Goal: Task Accomplishment & Management: Manage account settings

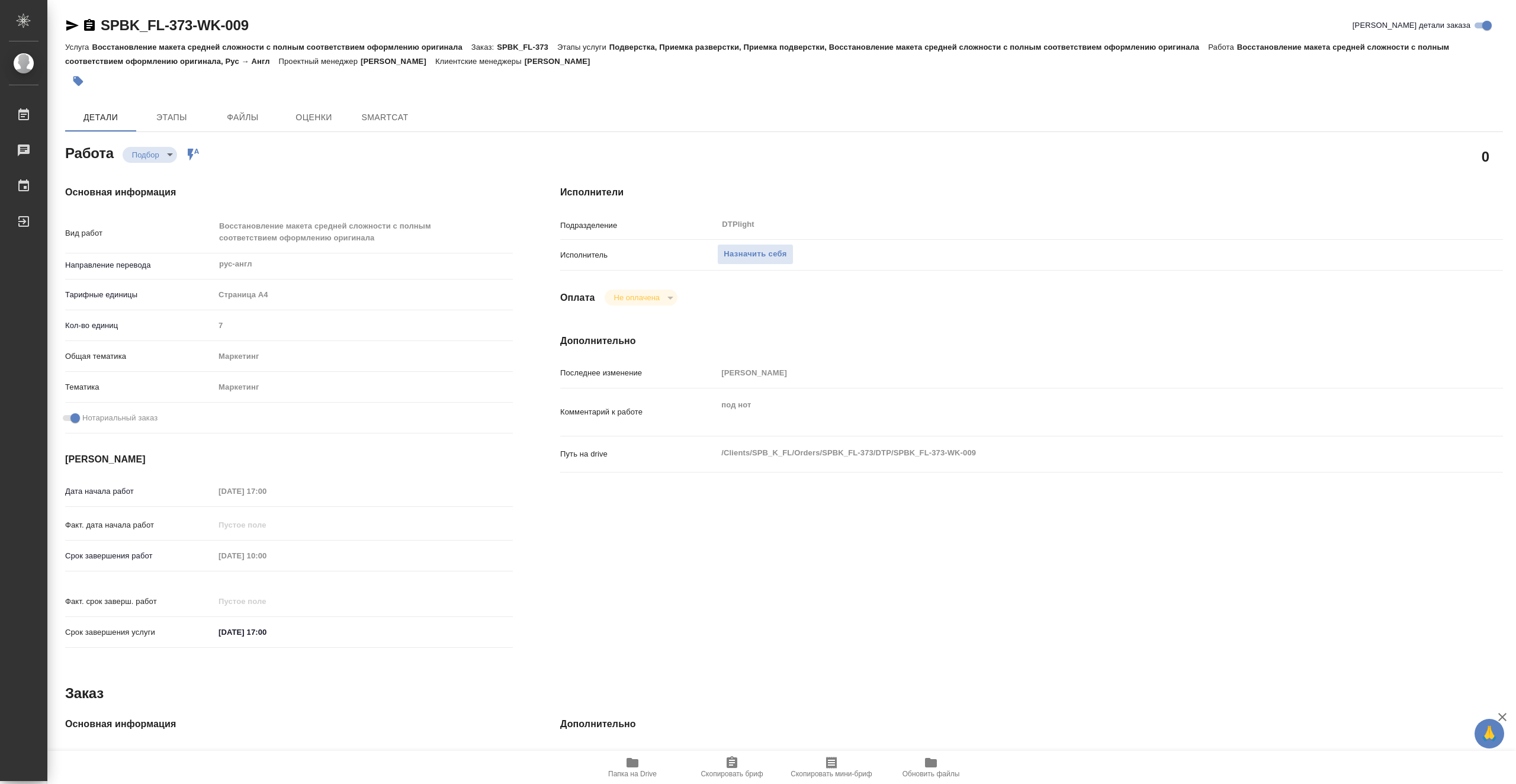
type textarea "x"
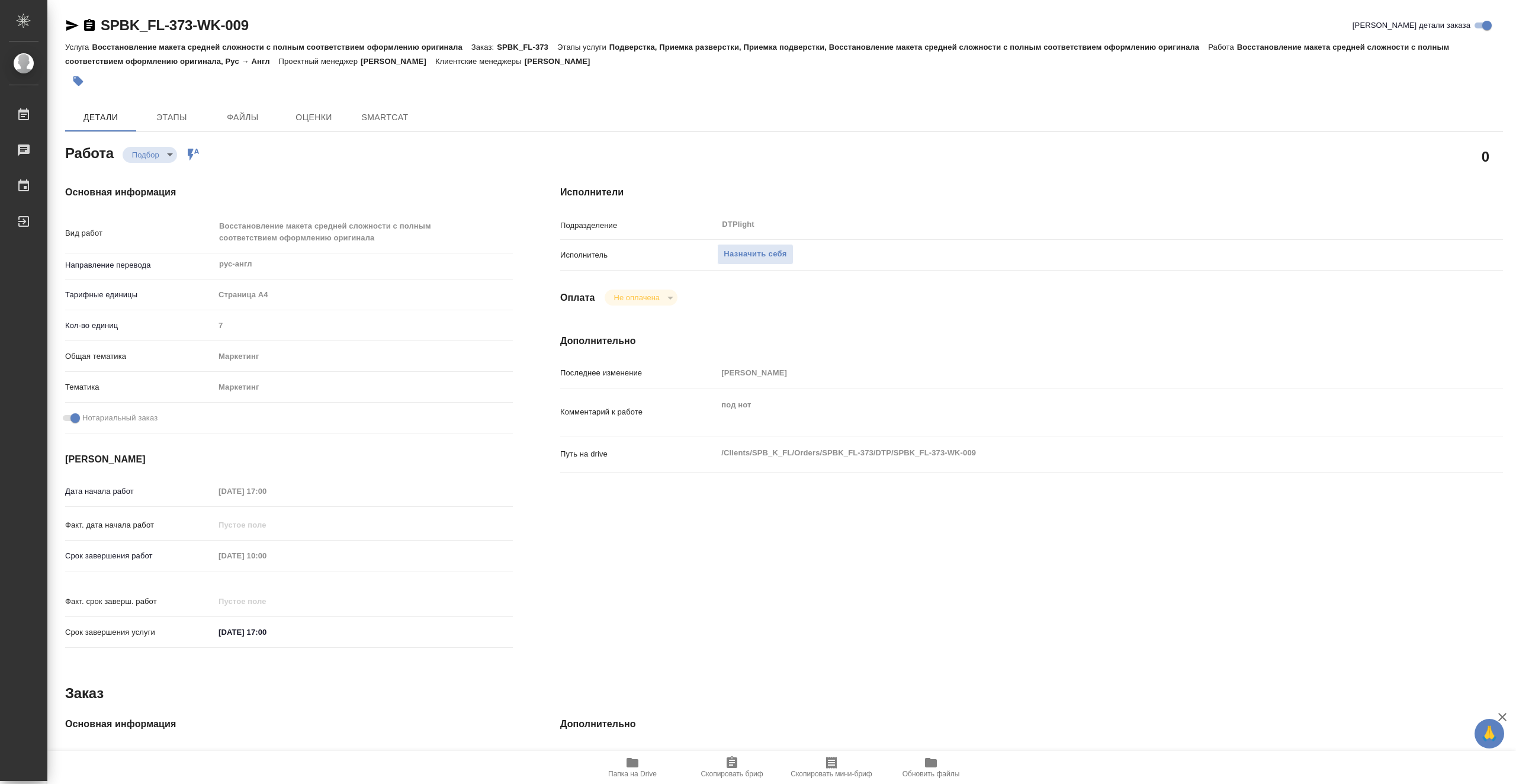
type textarea "x"
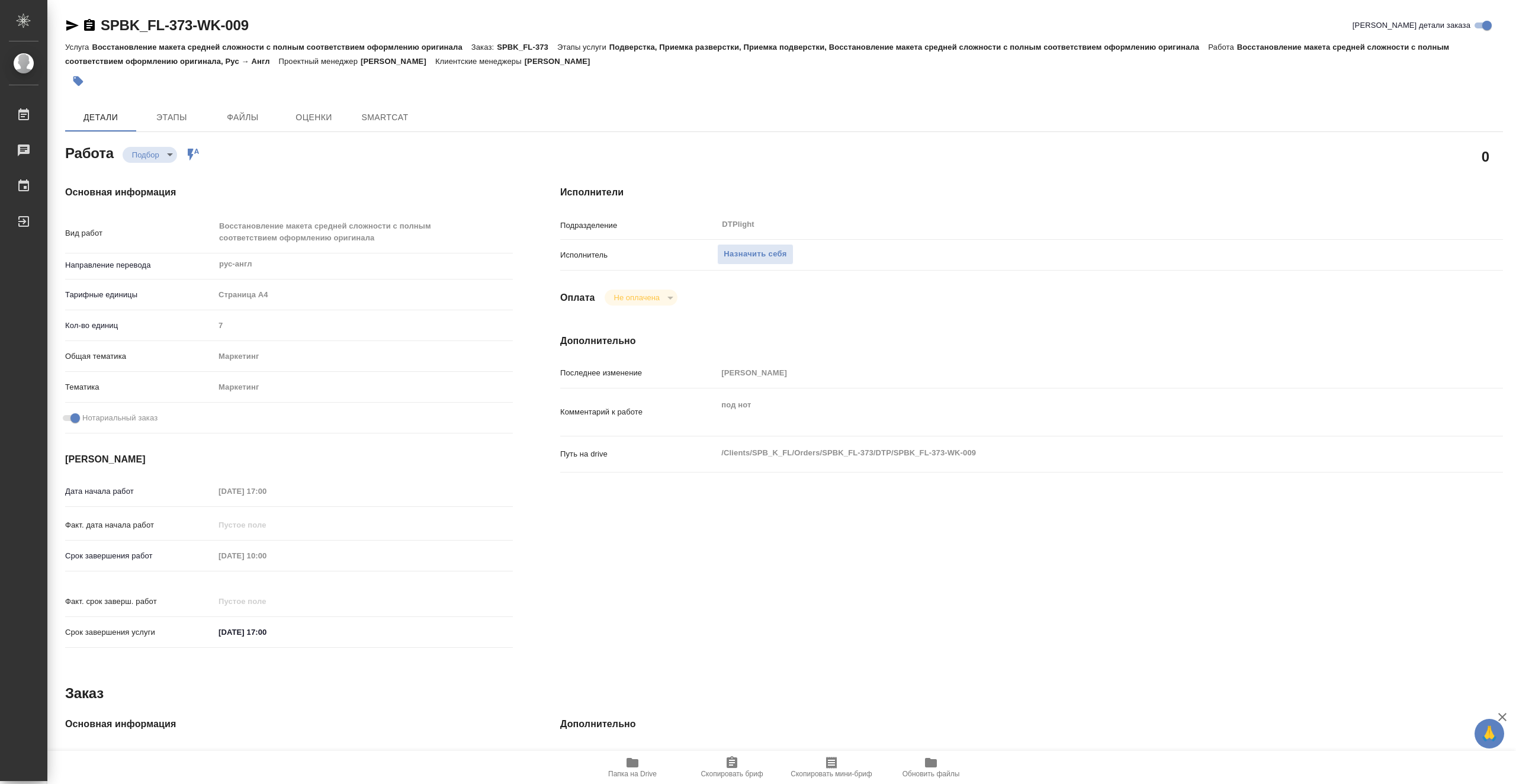
type textarea "x"
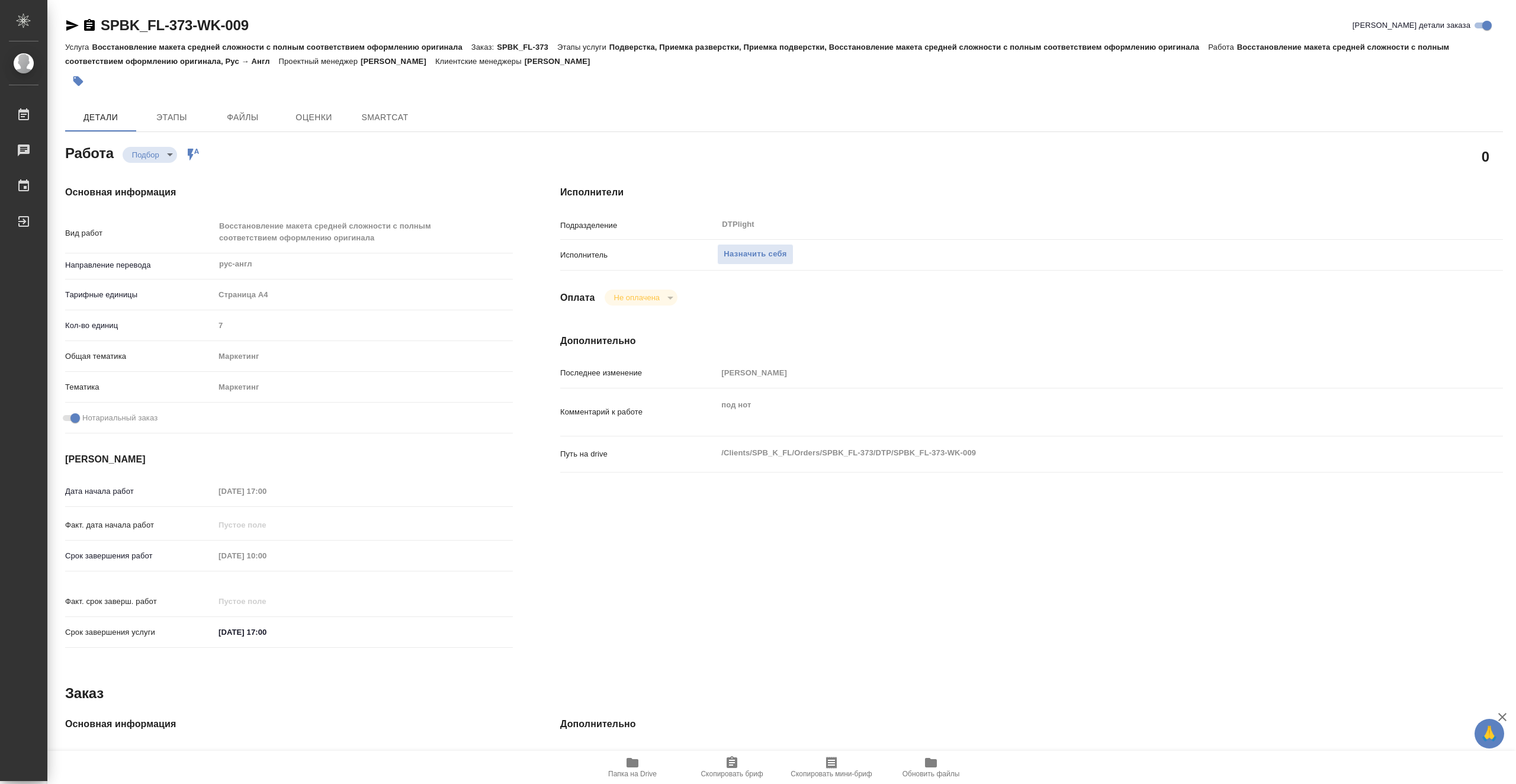
type textarea "x"
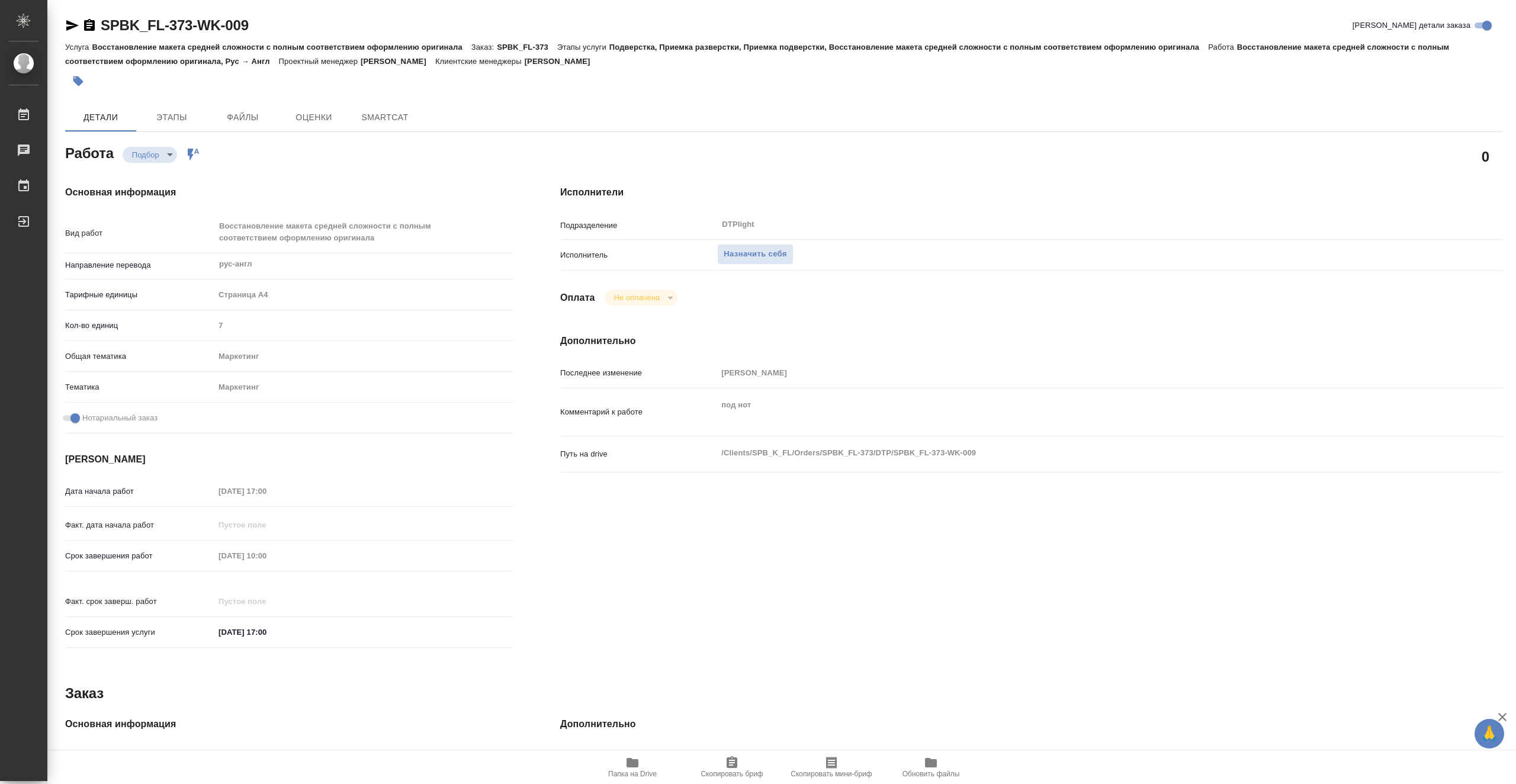
type textarea "x"
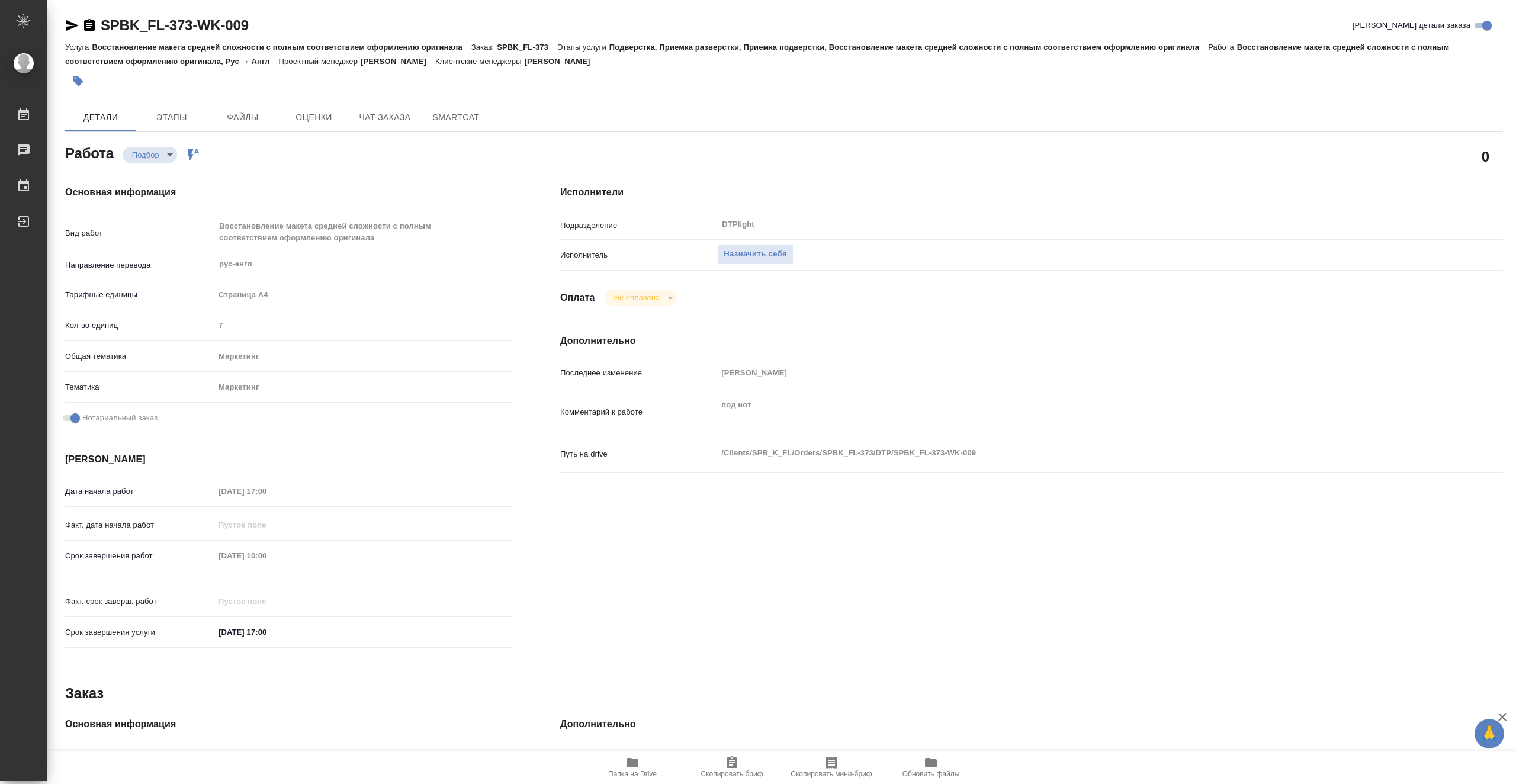
type textarea "x"
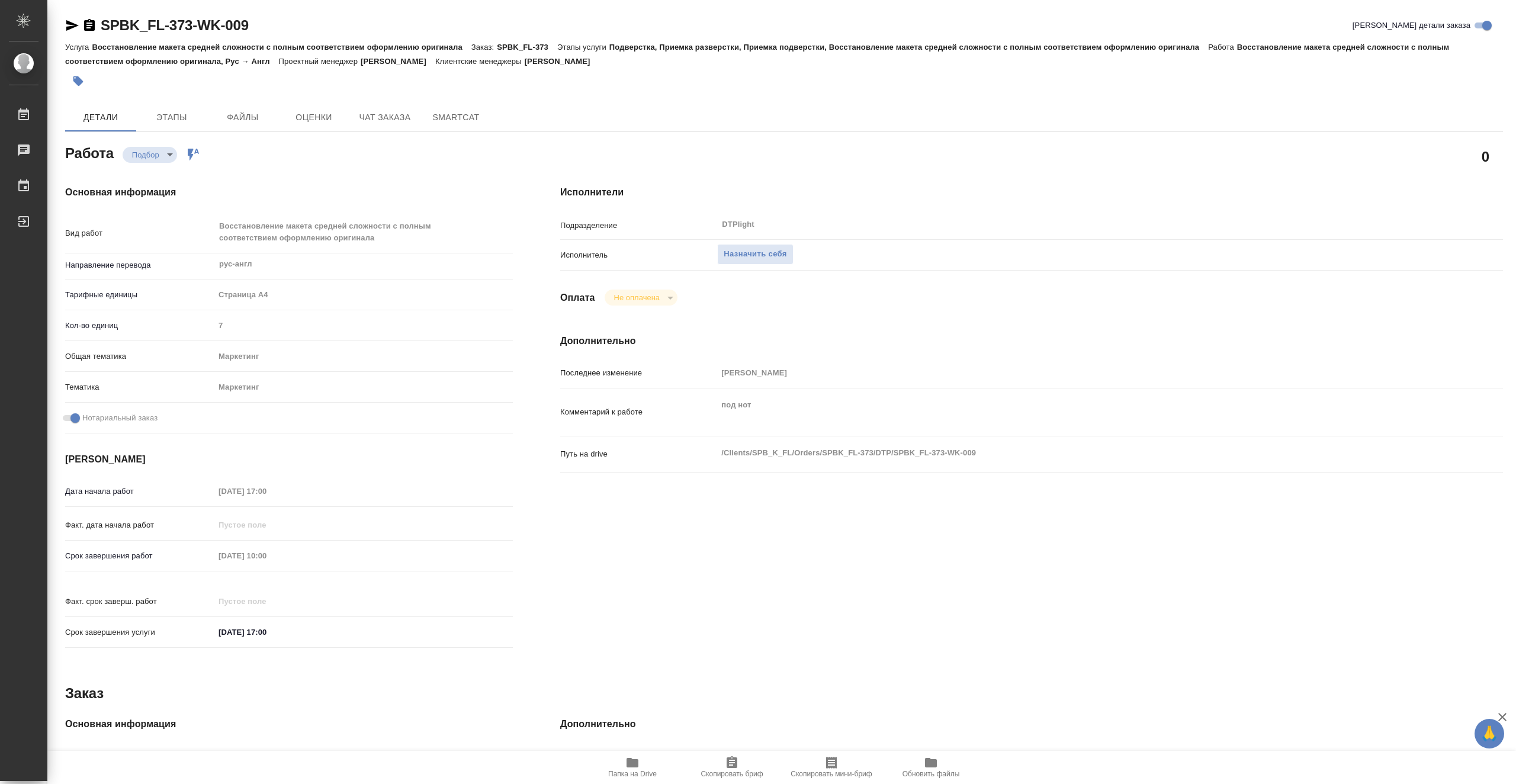
type textarea "x"
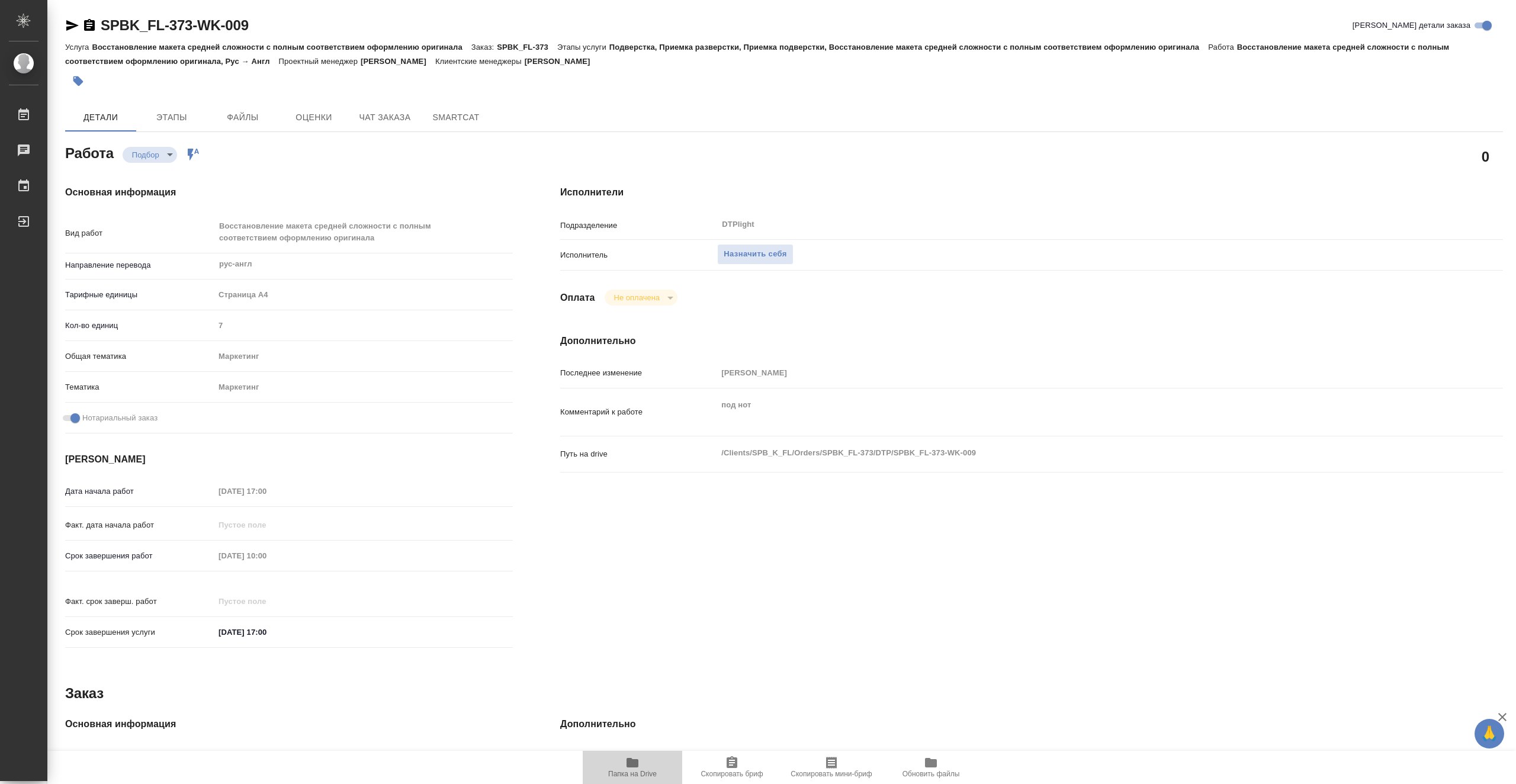
click at [643, 762] on span "Папка на Drive" at bounding box center [633, 766] width 86 height 22
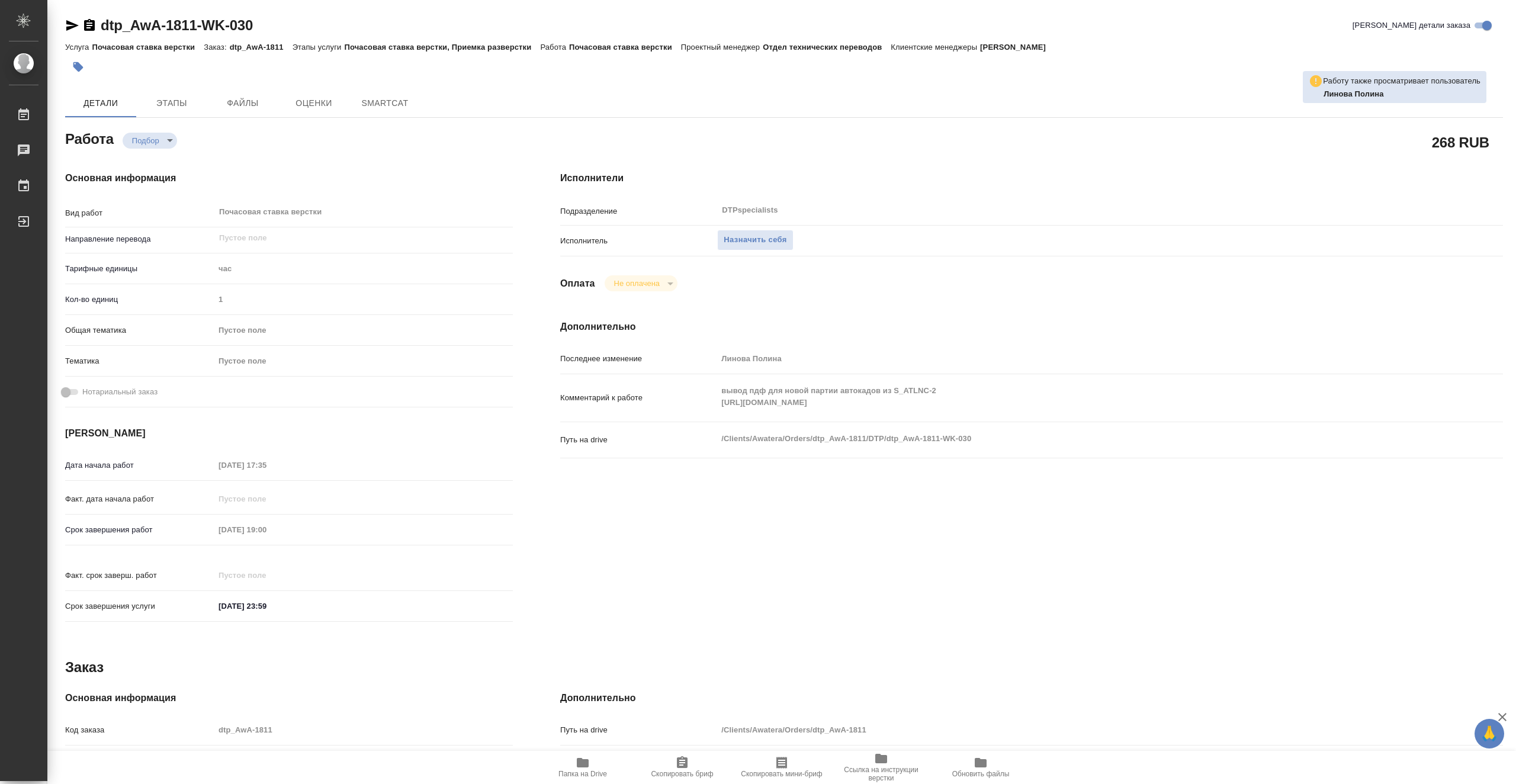
type textarea "x"
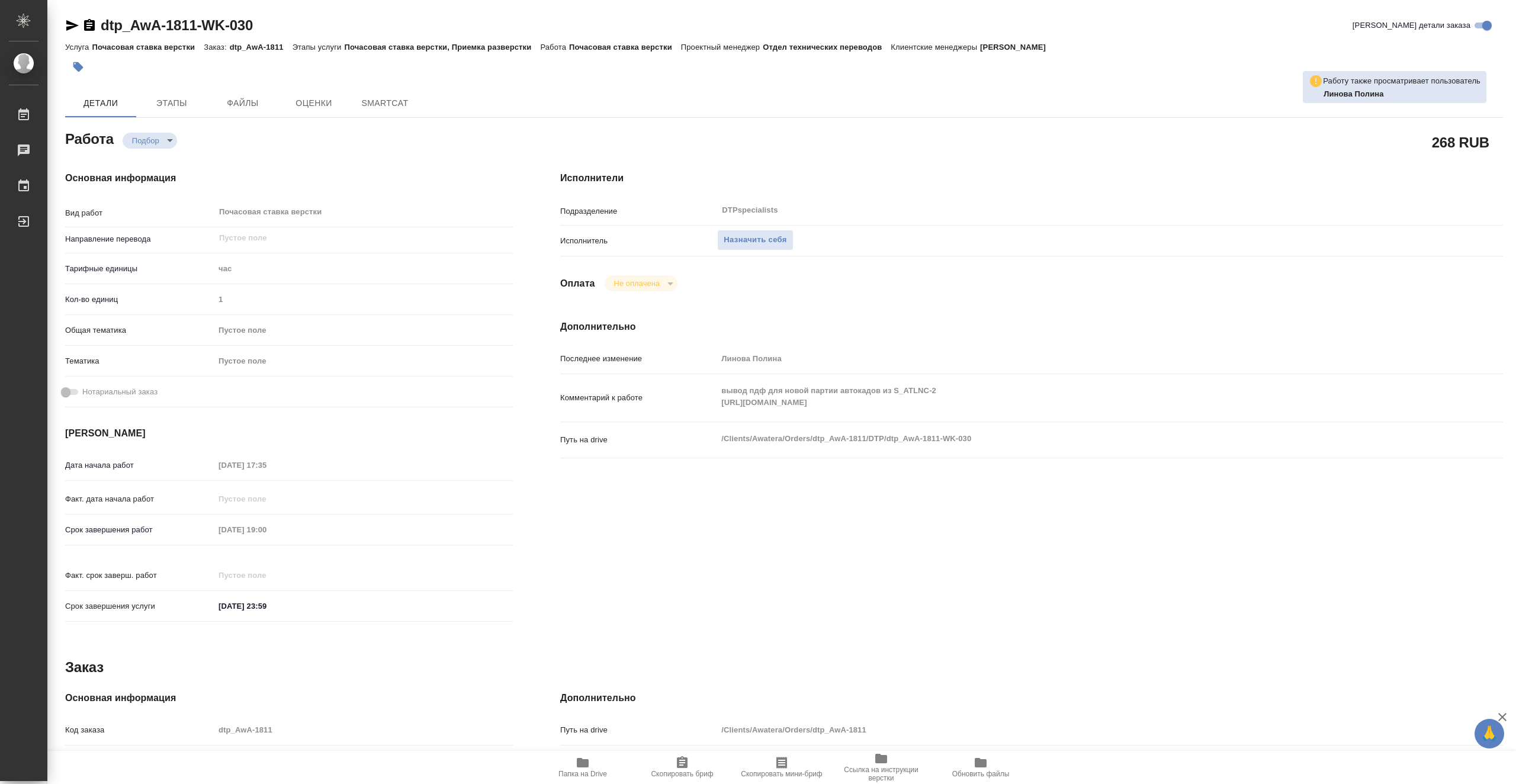
type textarea "x"
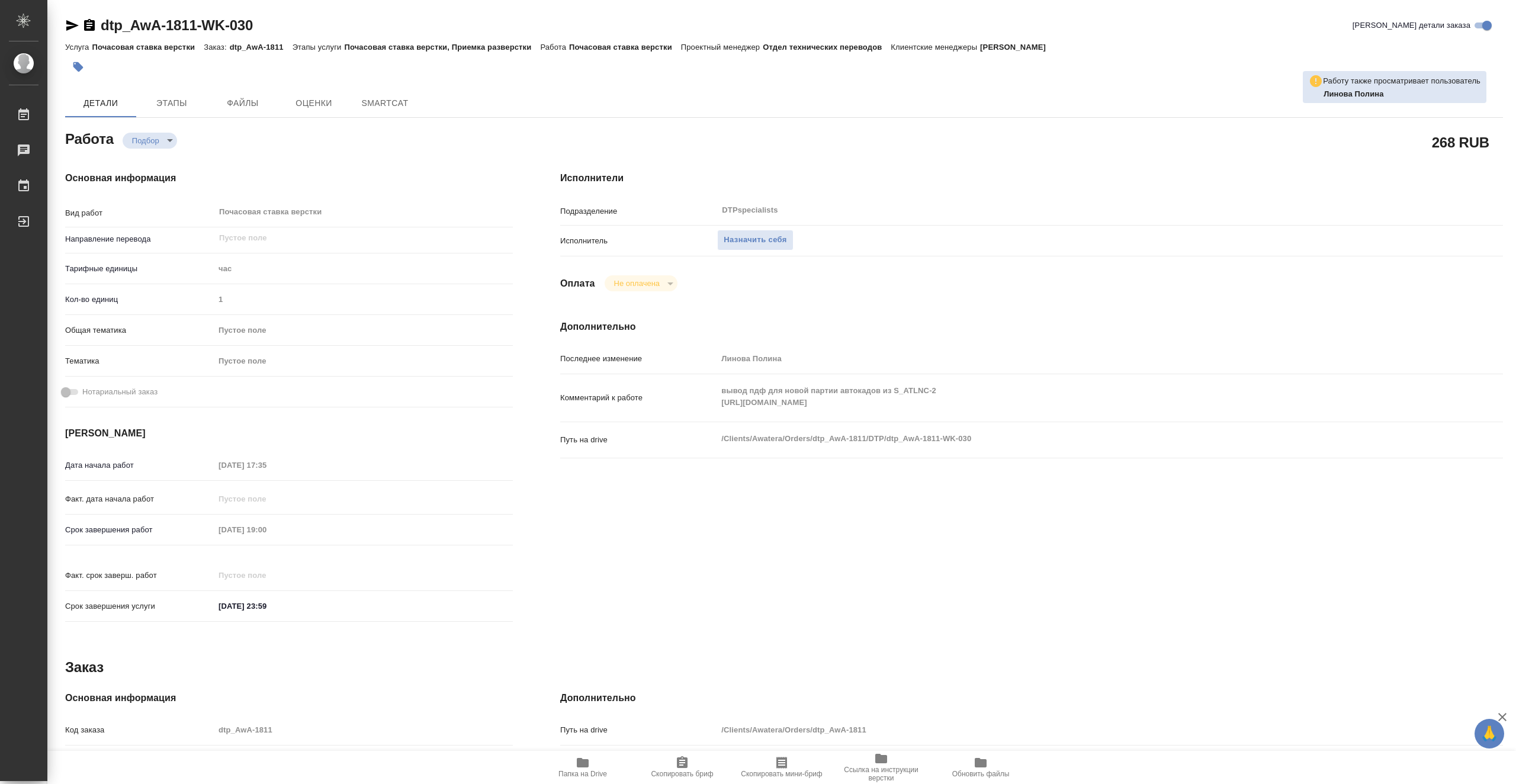
type textarea "x"
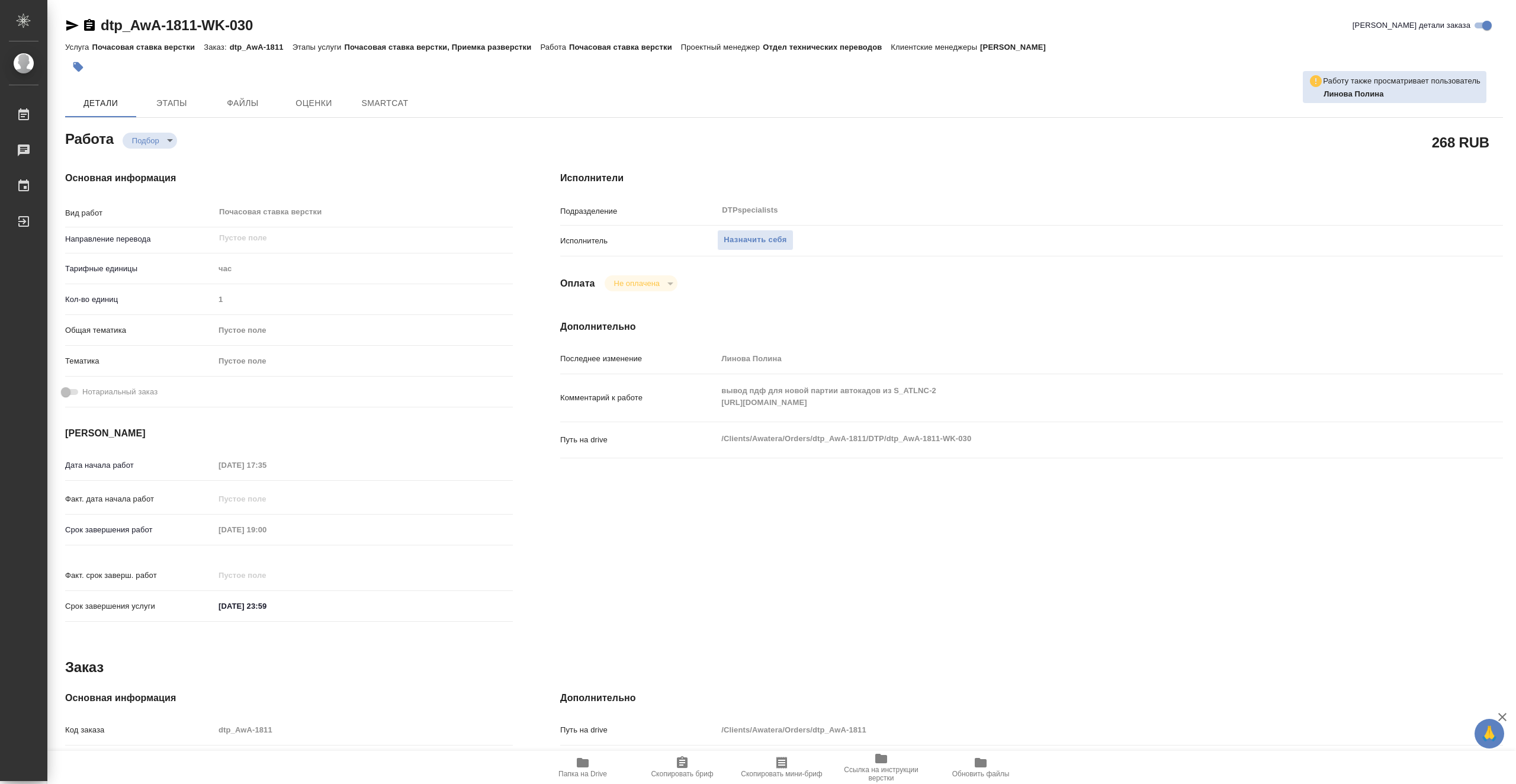
type textarea "x"
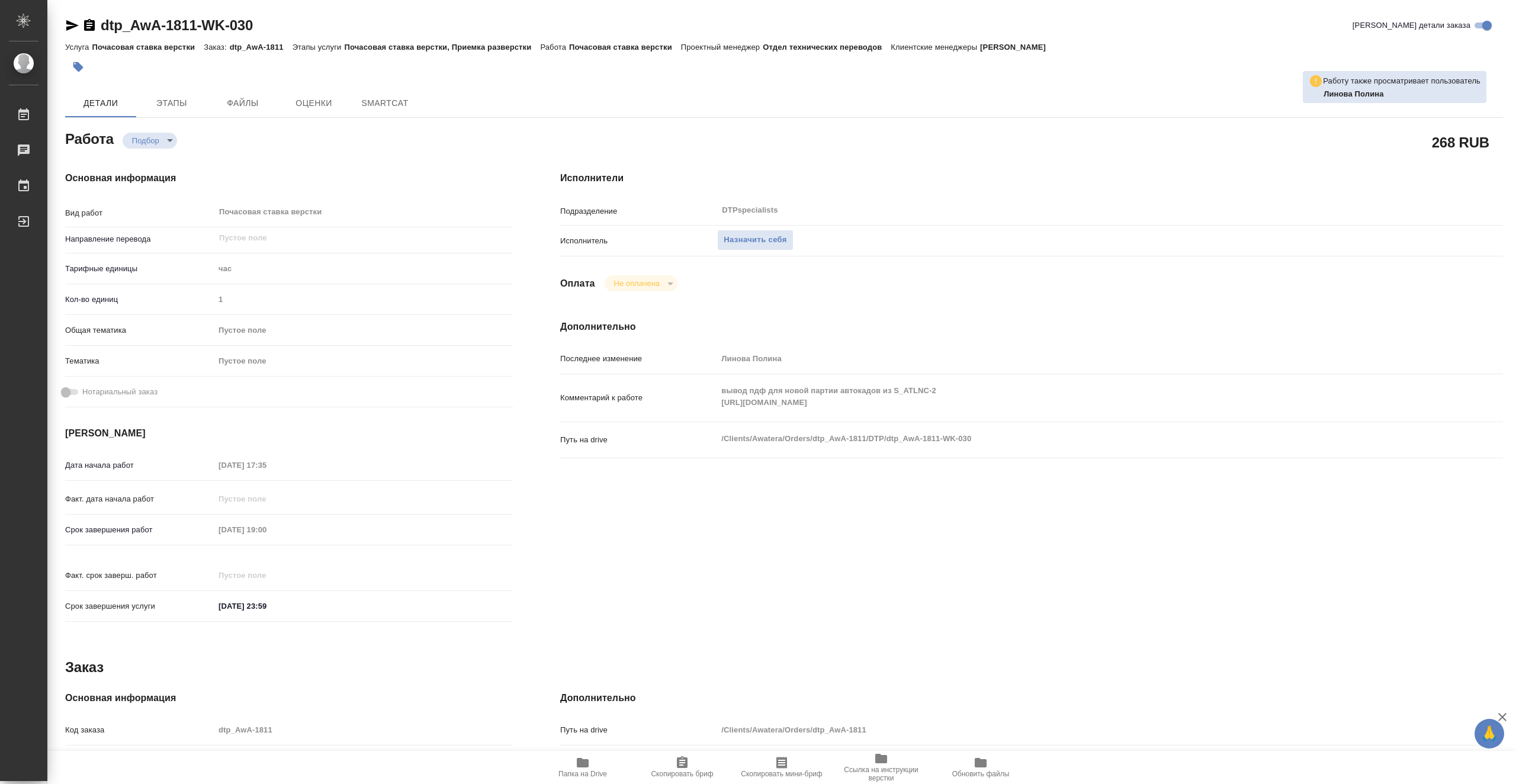
type textarea "x"
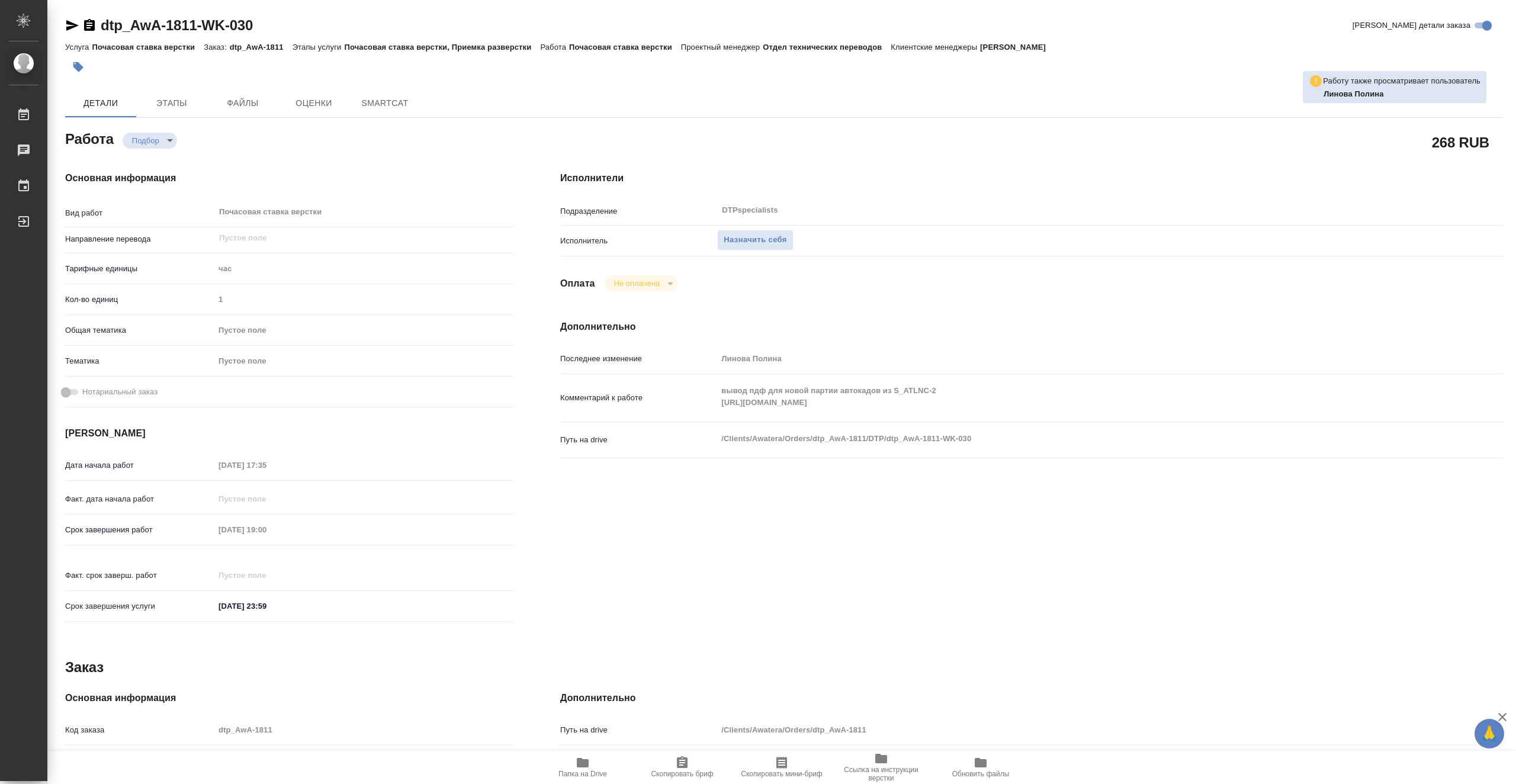
type textarea "x"
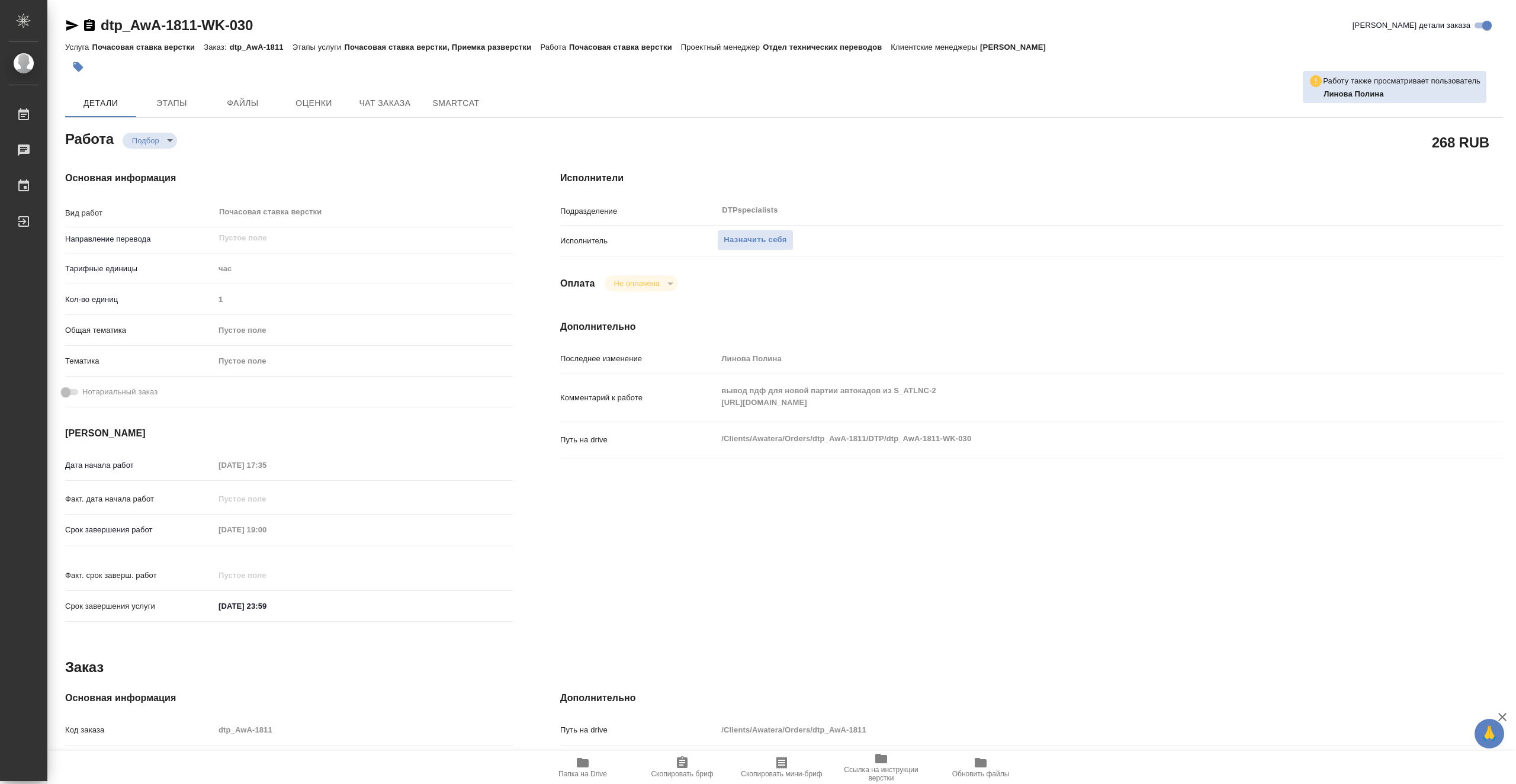
type textarea "x"
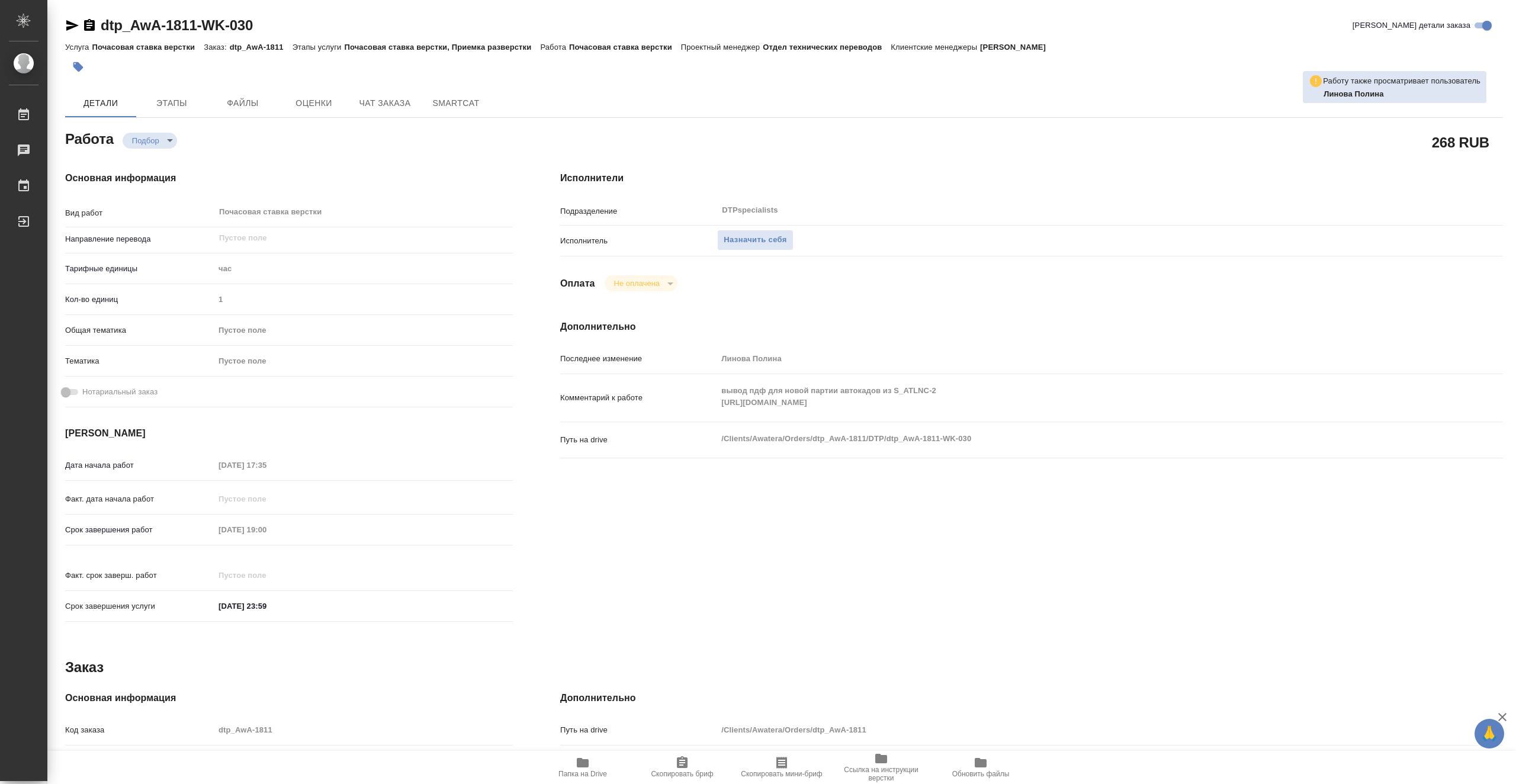
type textarea "x"
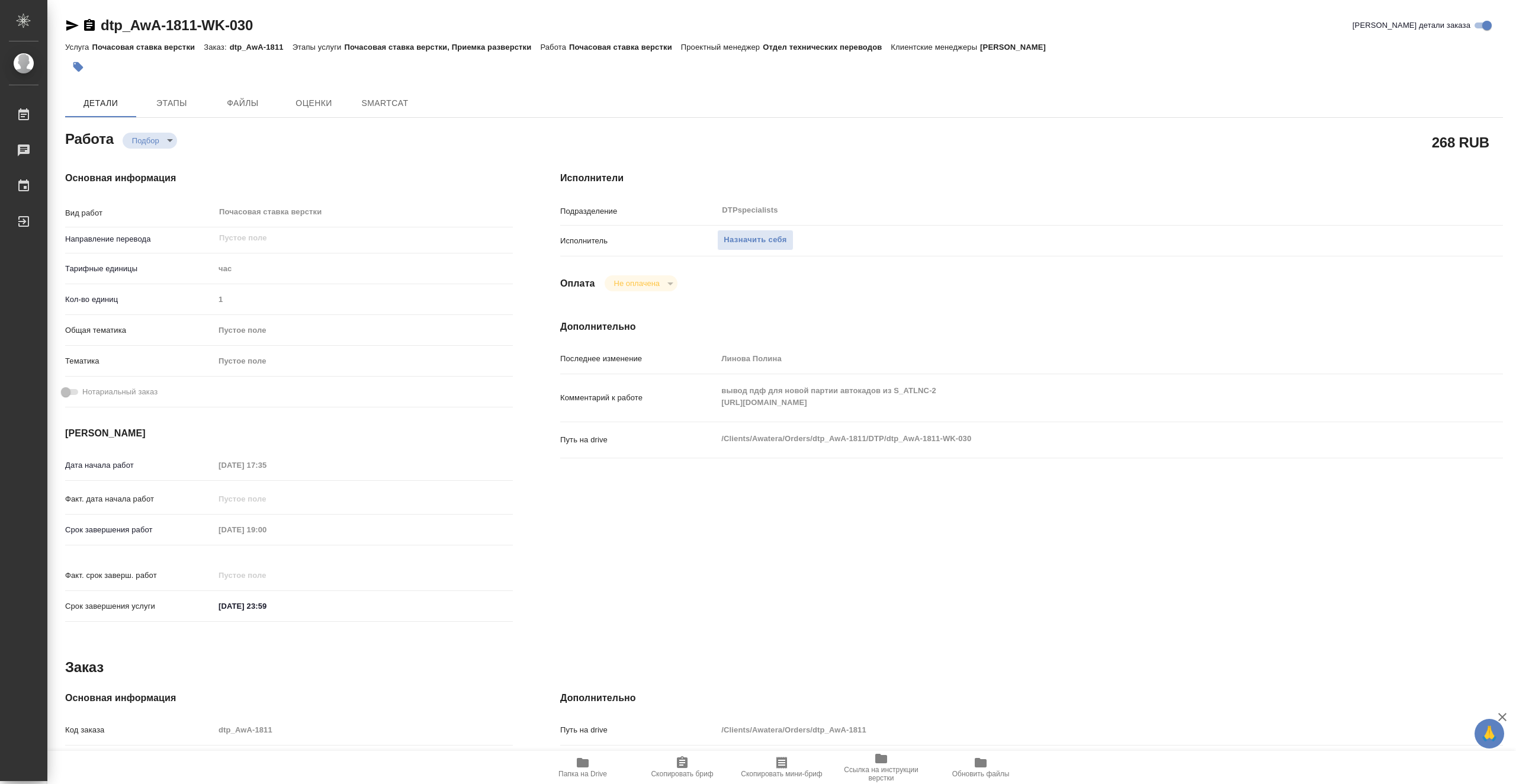
type textarea "x"
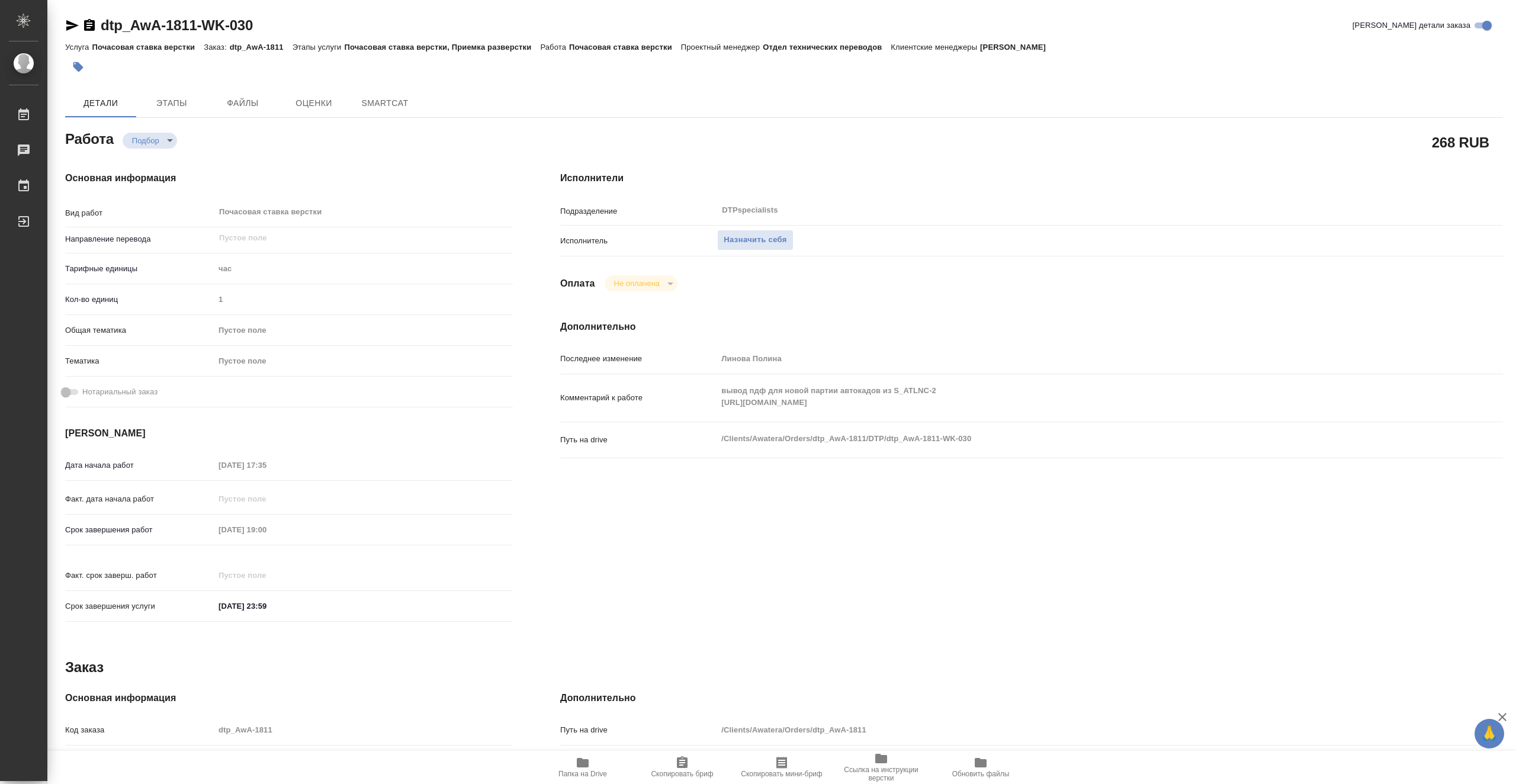
type textarea "x"
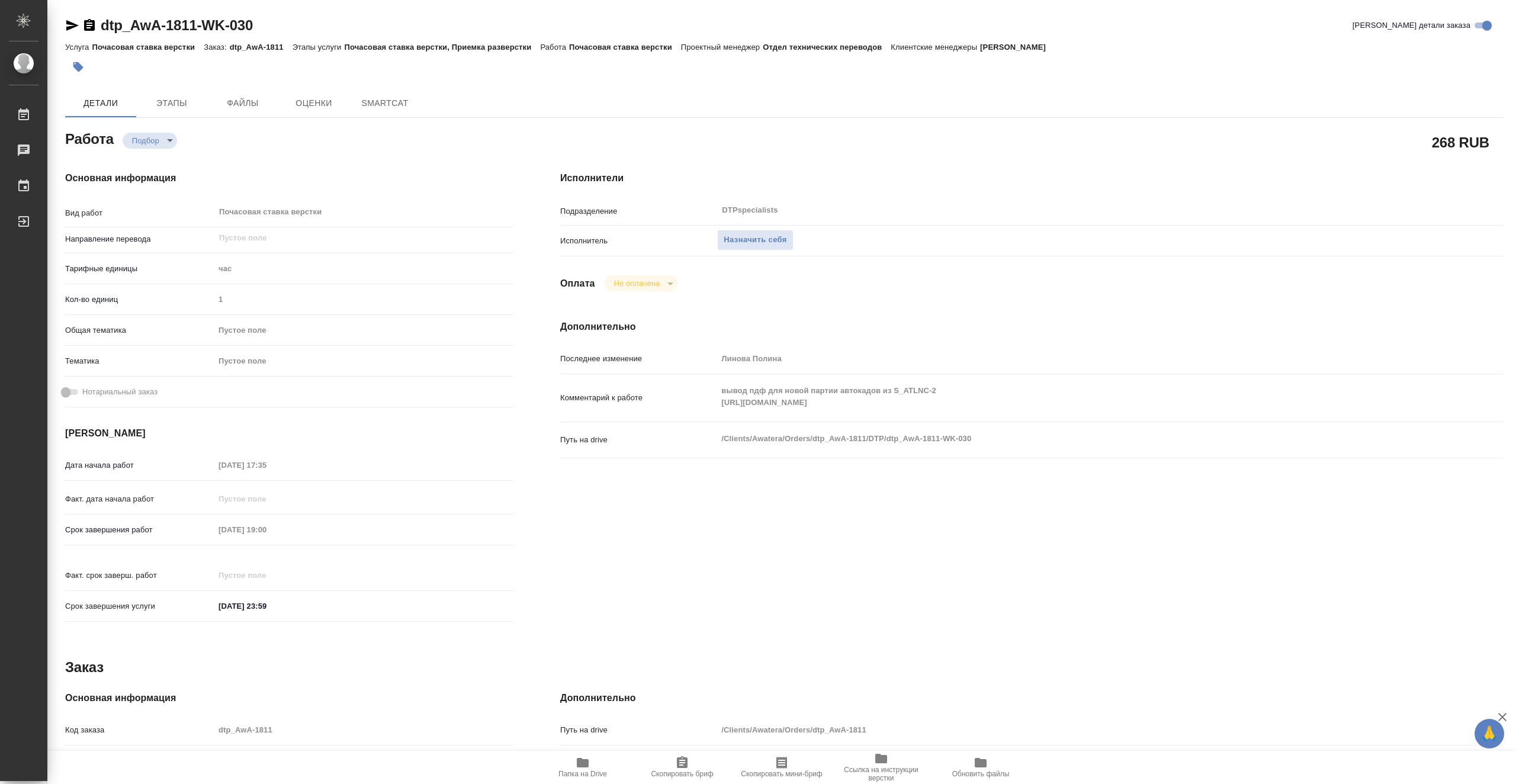
type textarea "x"
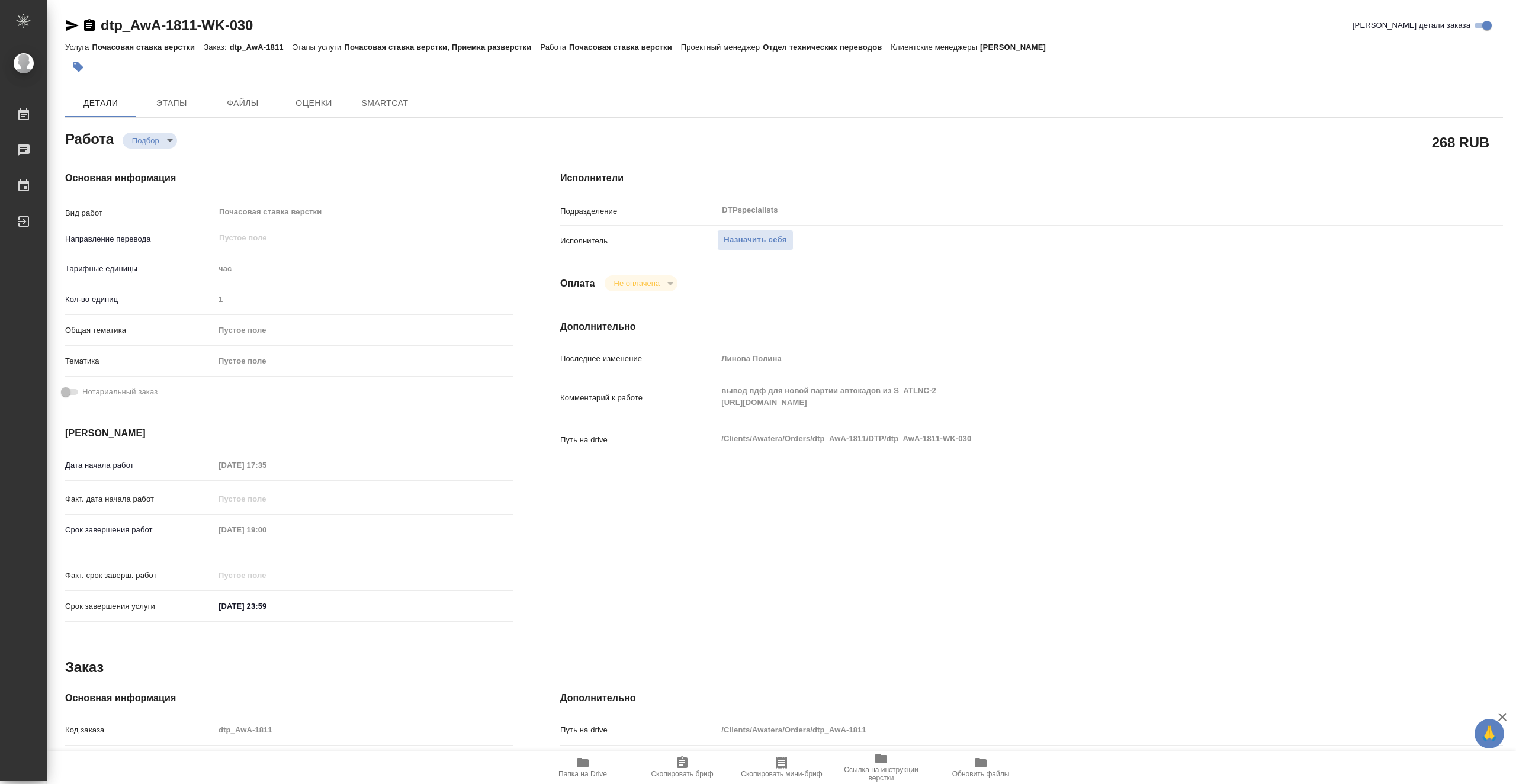
type textarea "x"
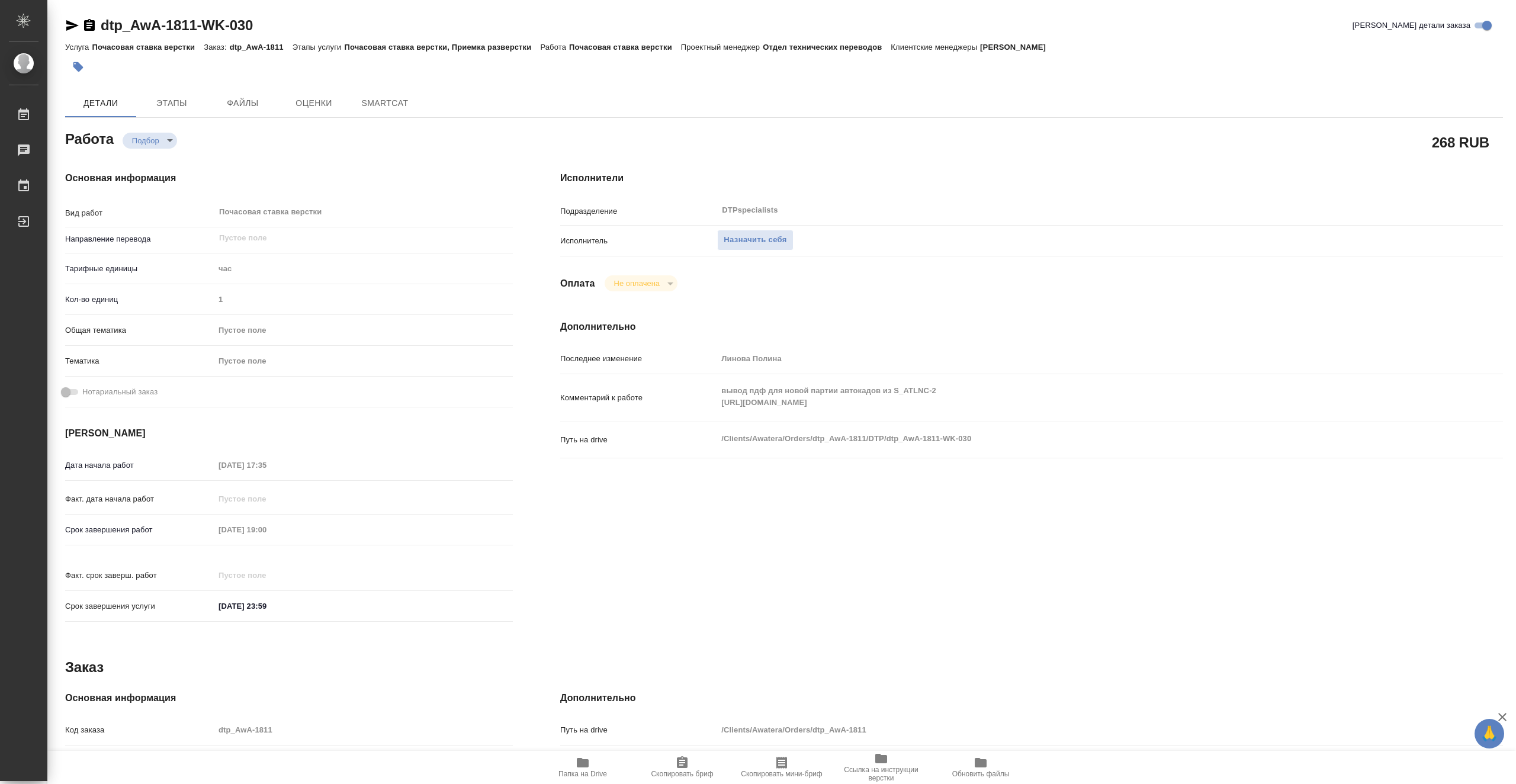
type textarea "x"
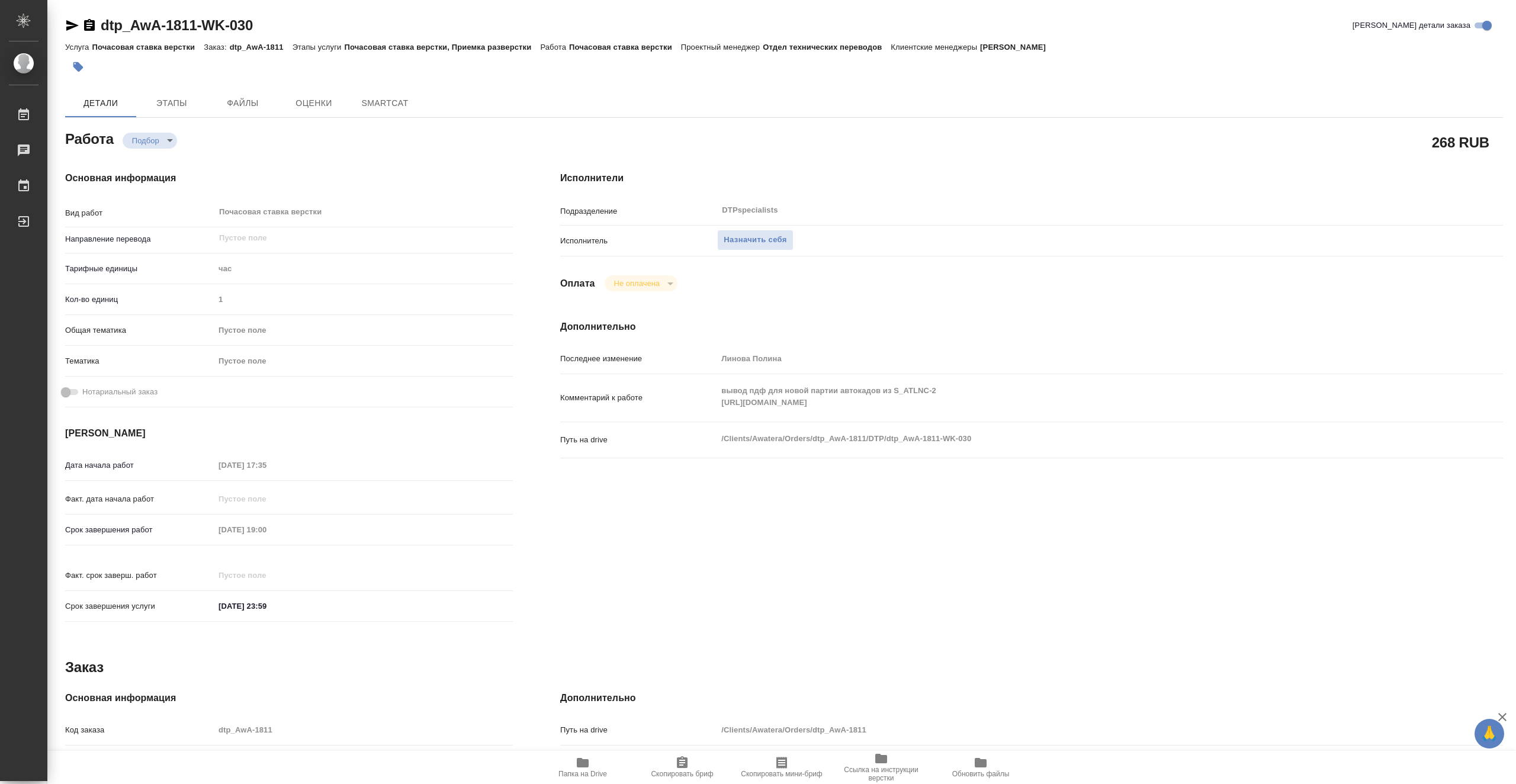
type textarea "x"
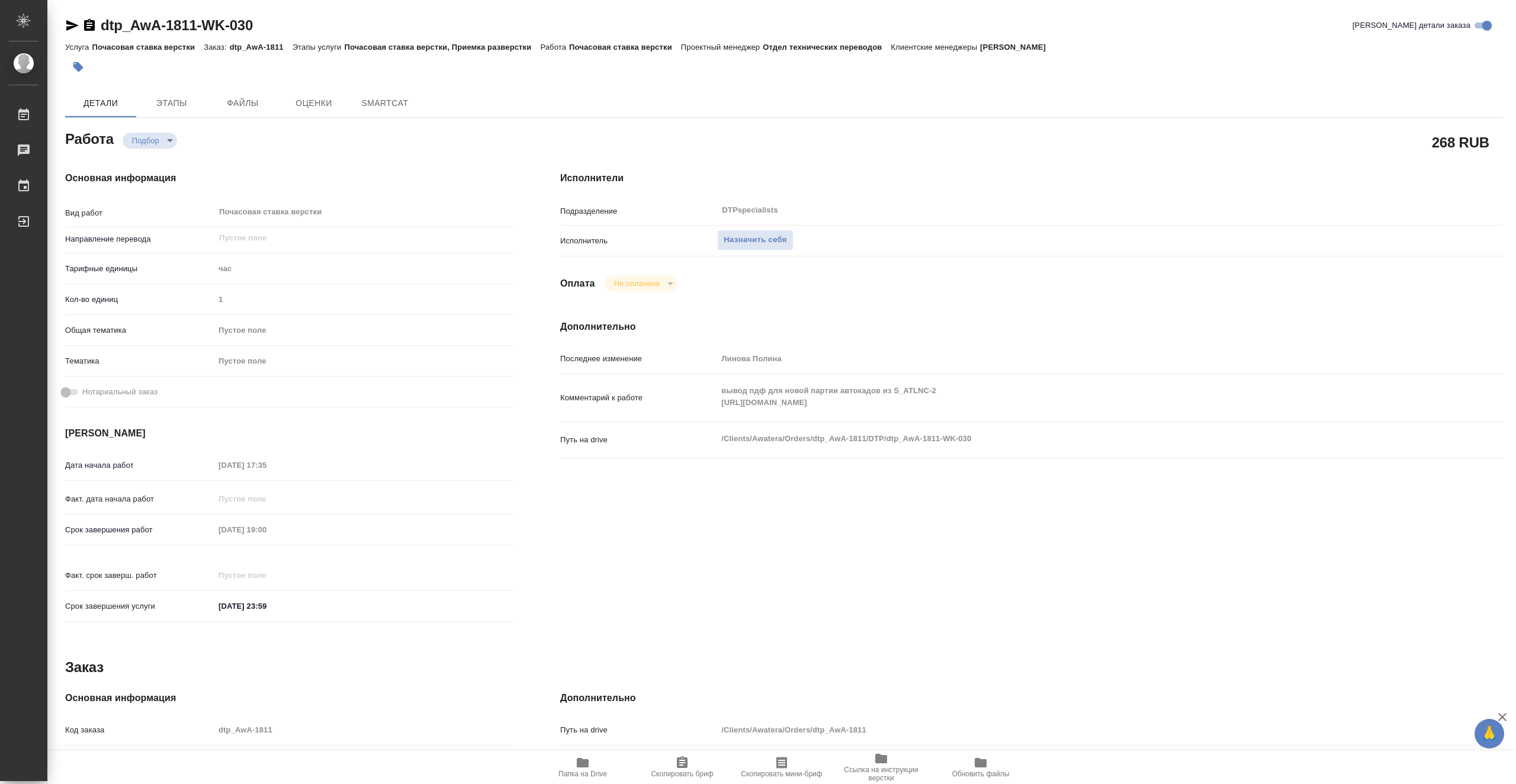
type textarea "x"
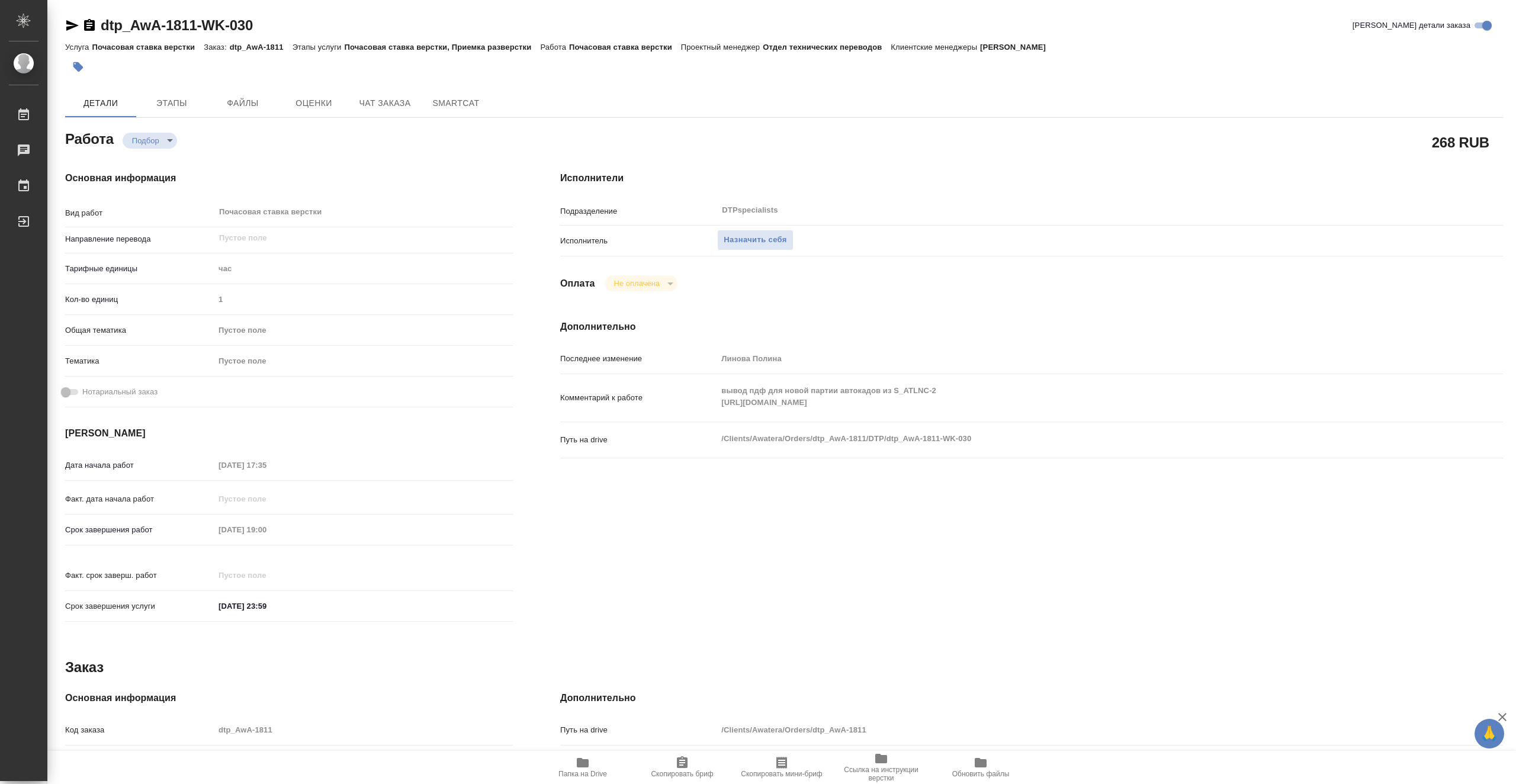
type textarea "x"
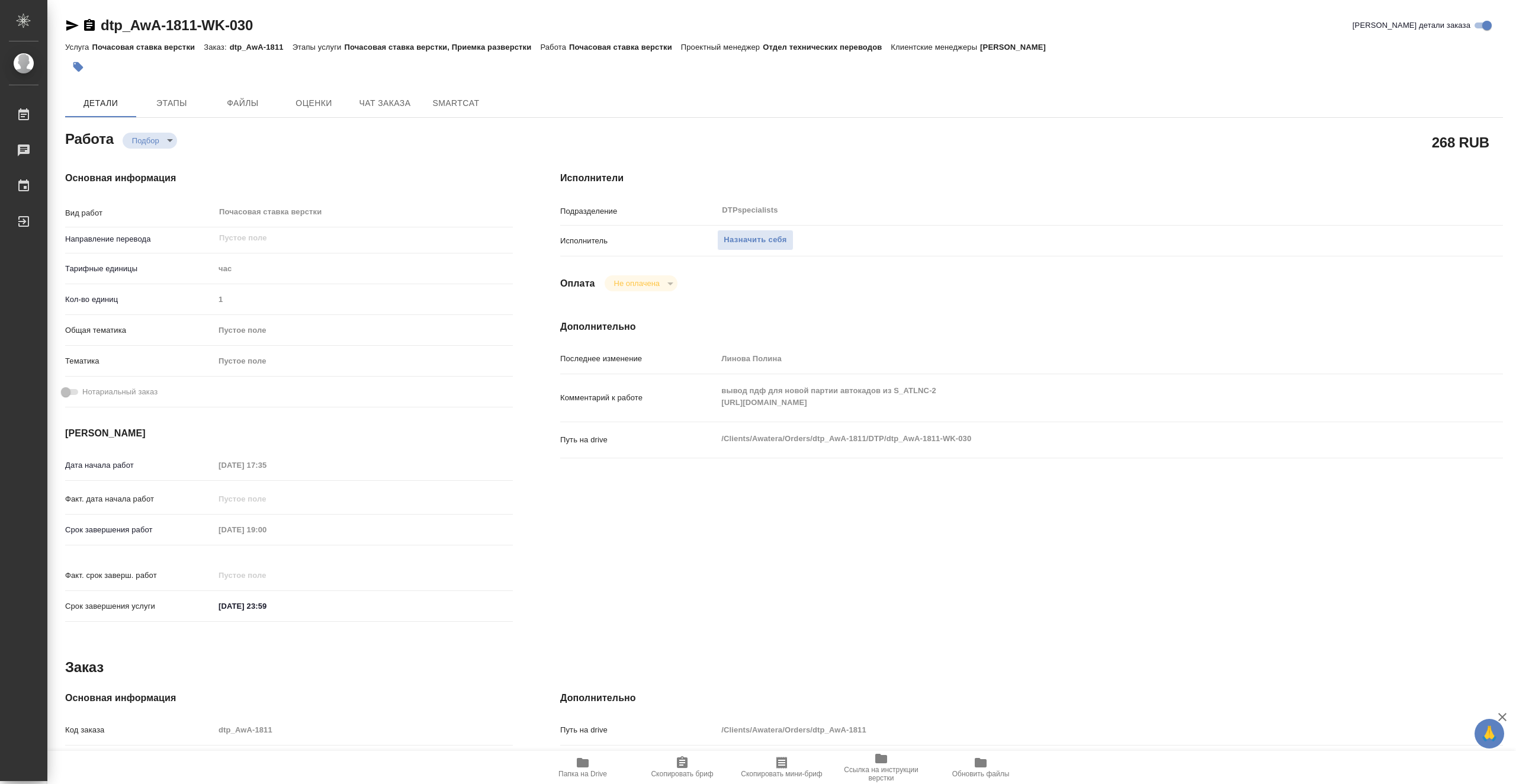
type textarea "x"
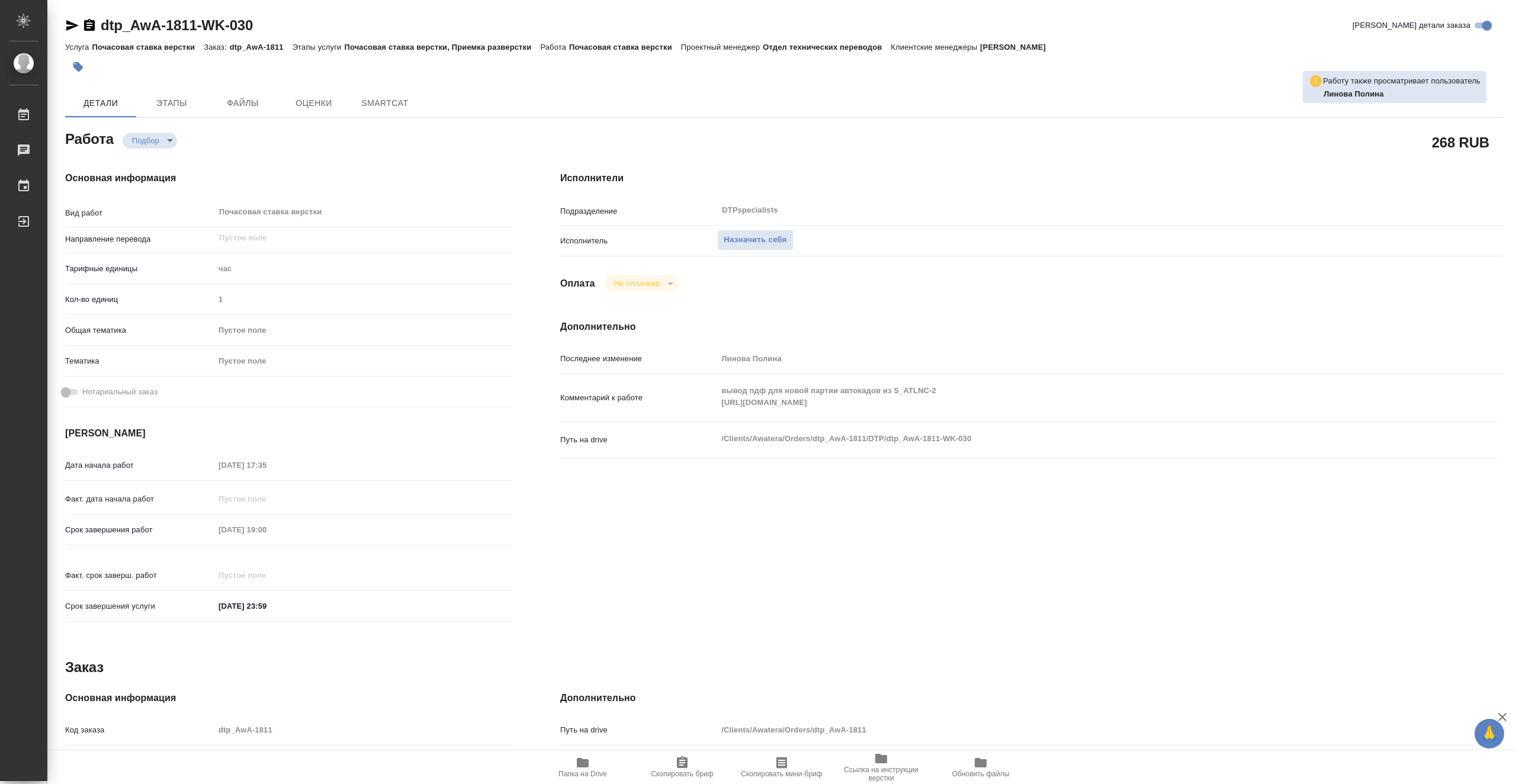
type textarea "x"
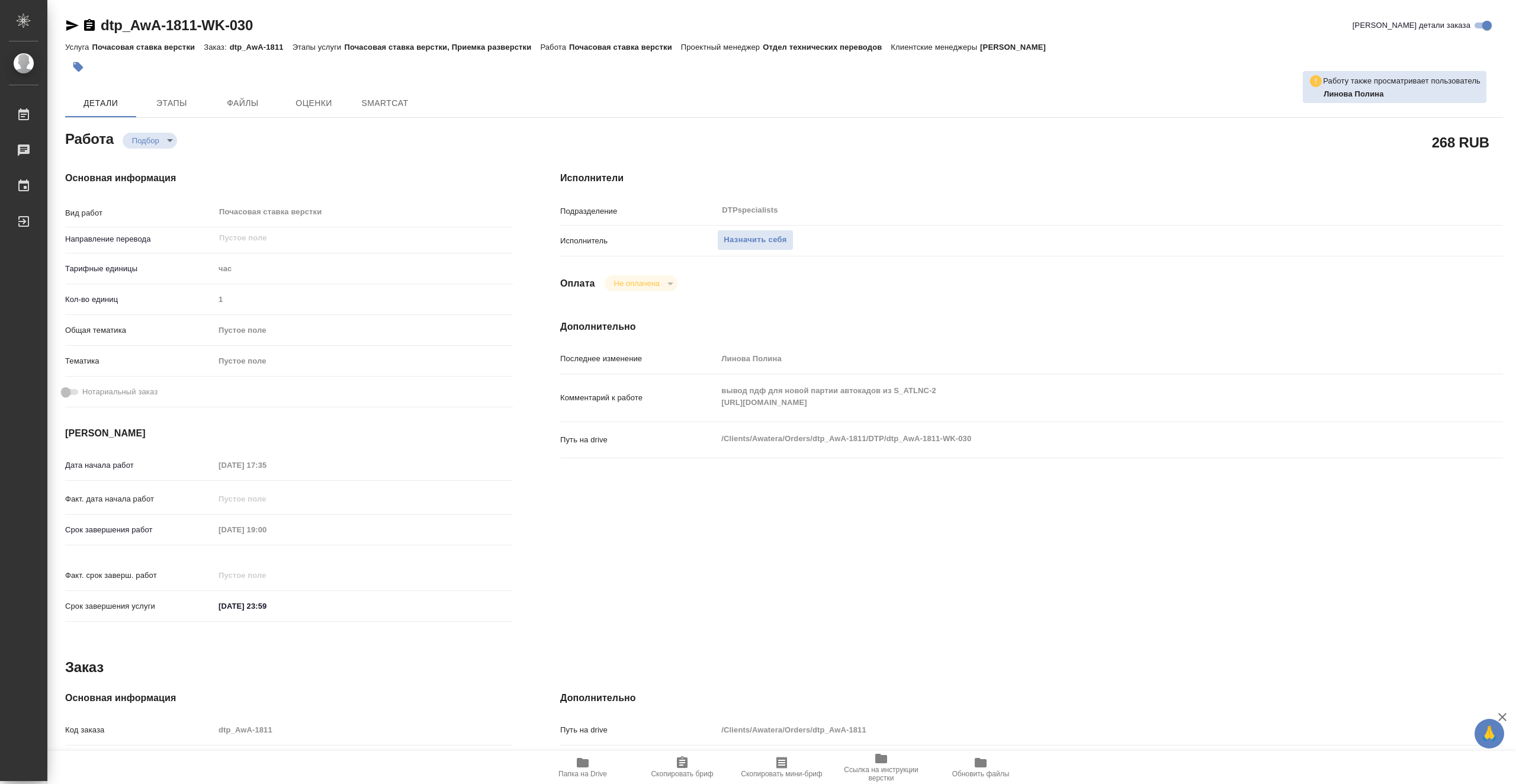
type textarea "x"
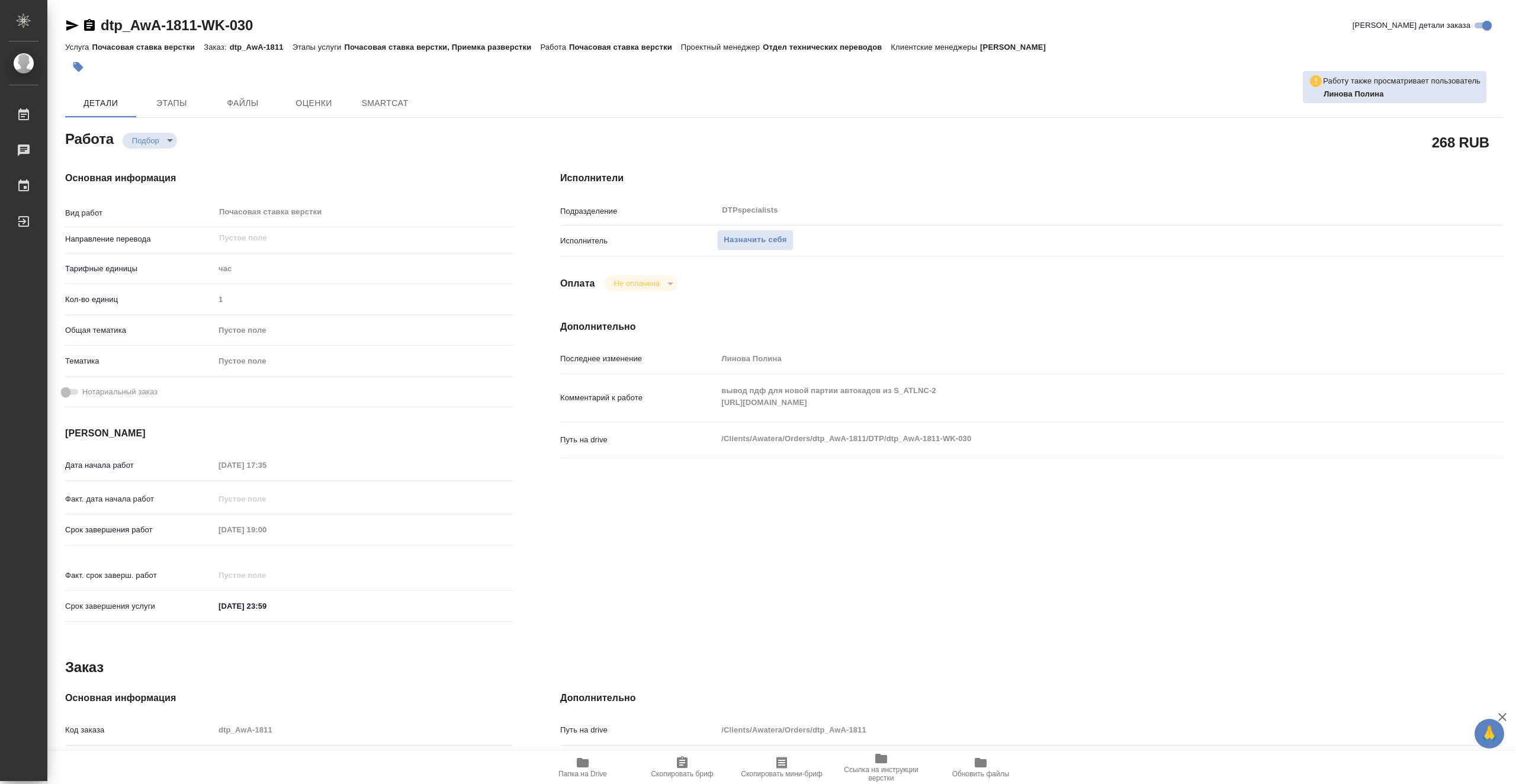
type textarea "x"
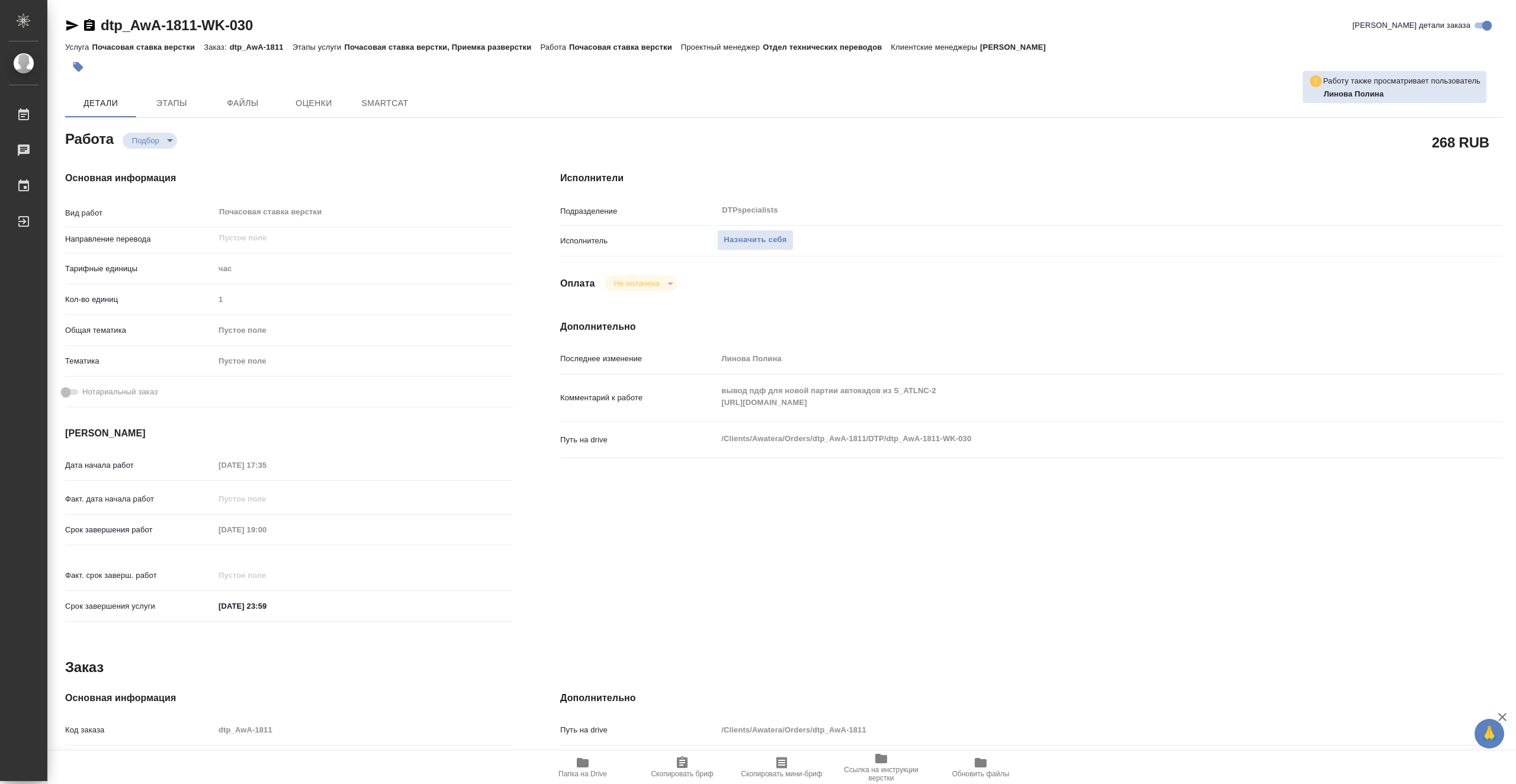
type textarea "x"
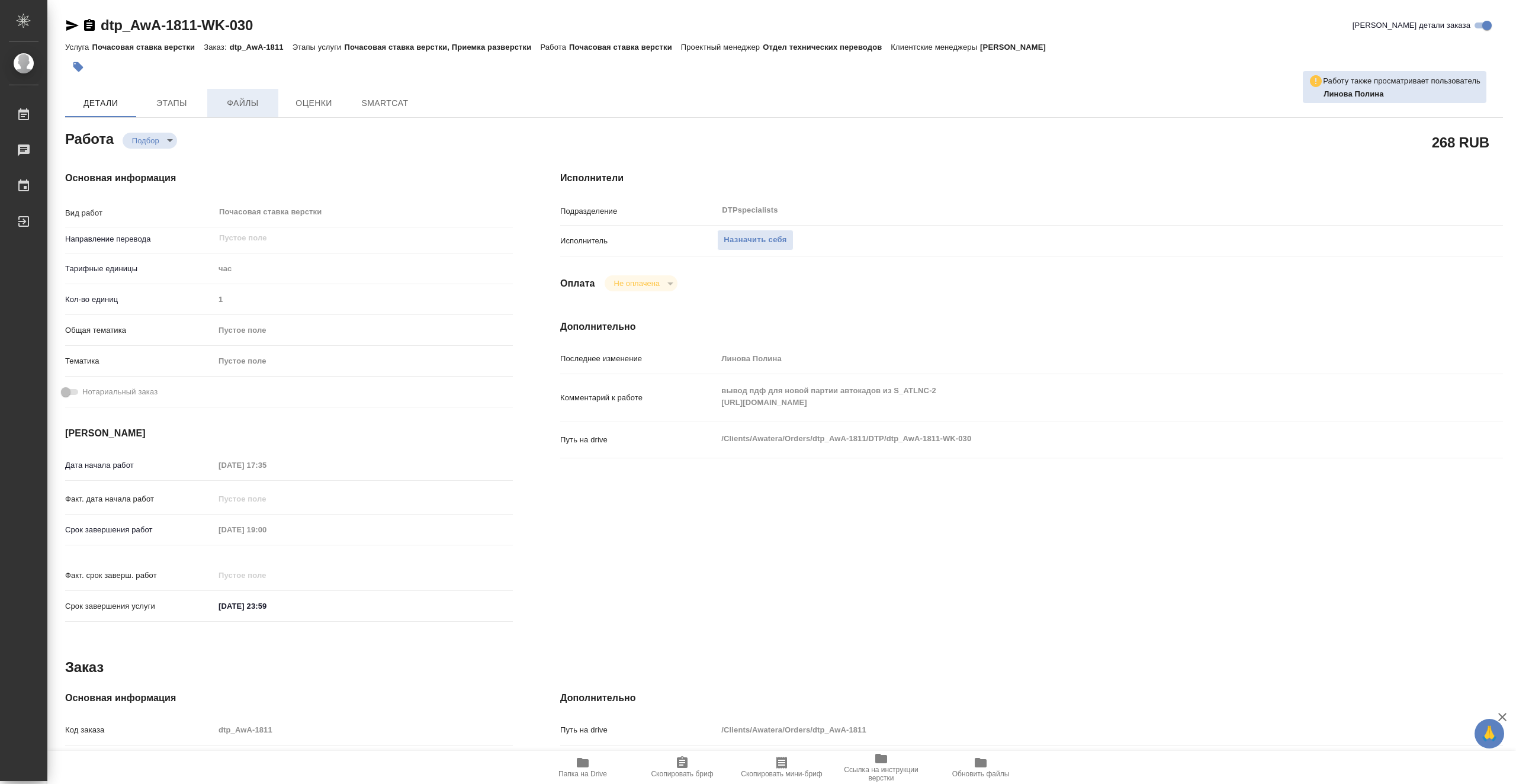
type textarea "x"
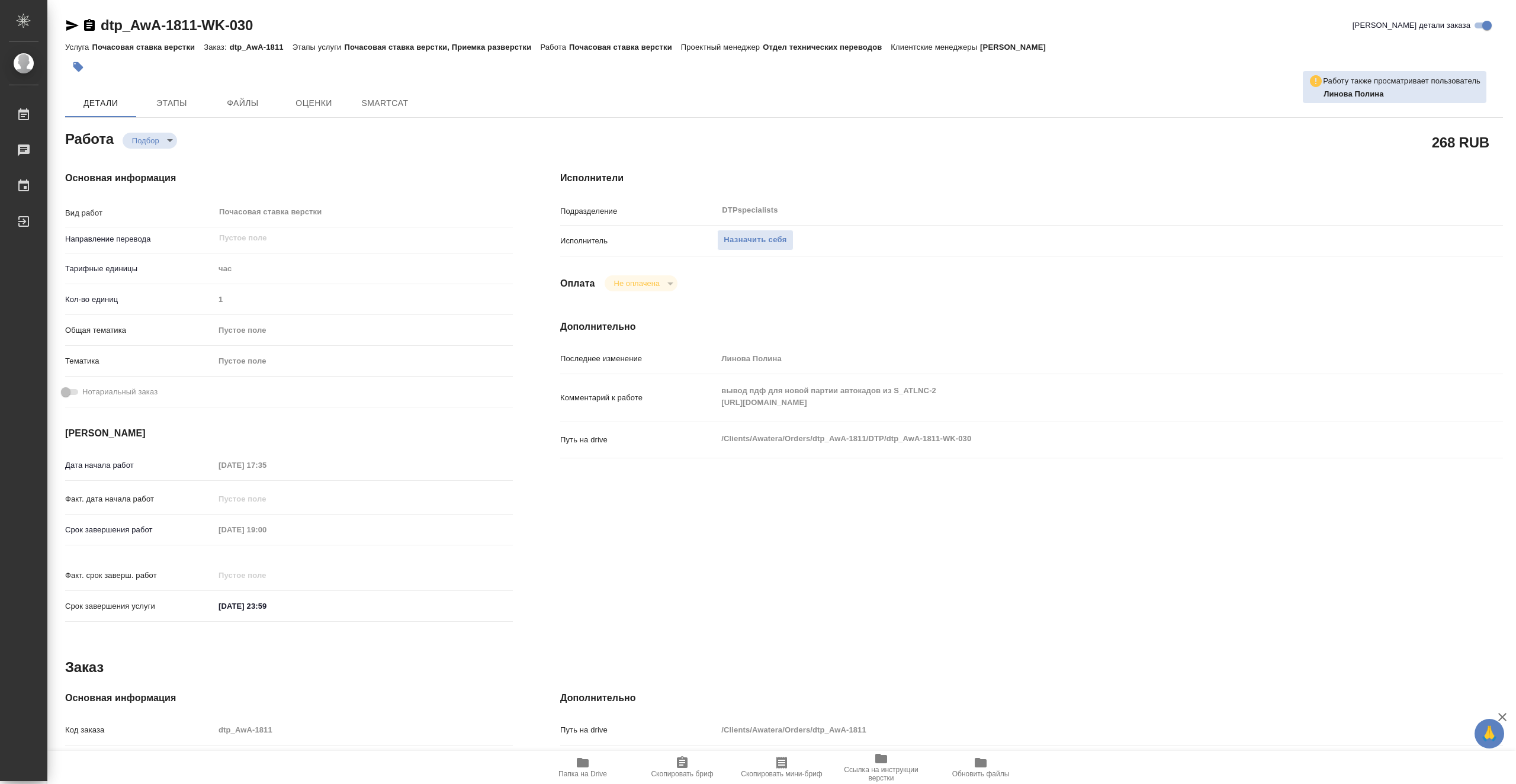
type textarea "x"
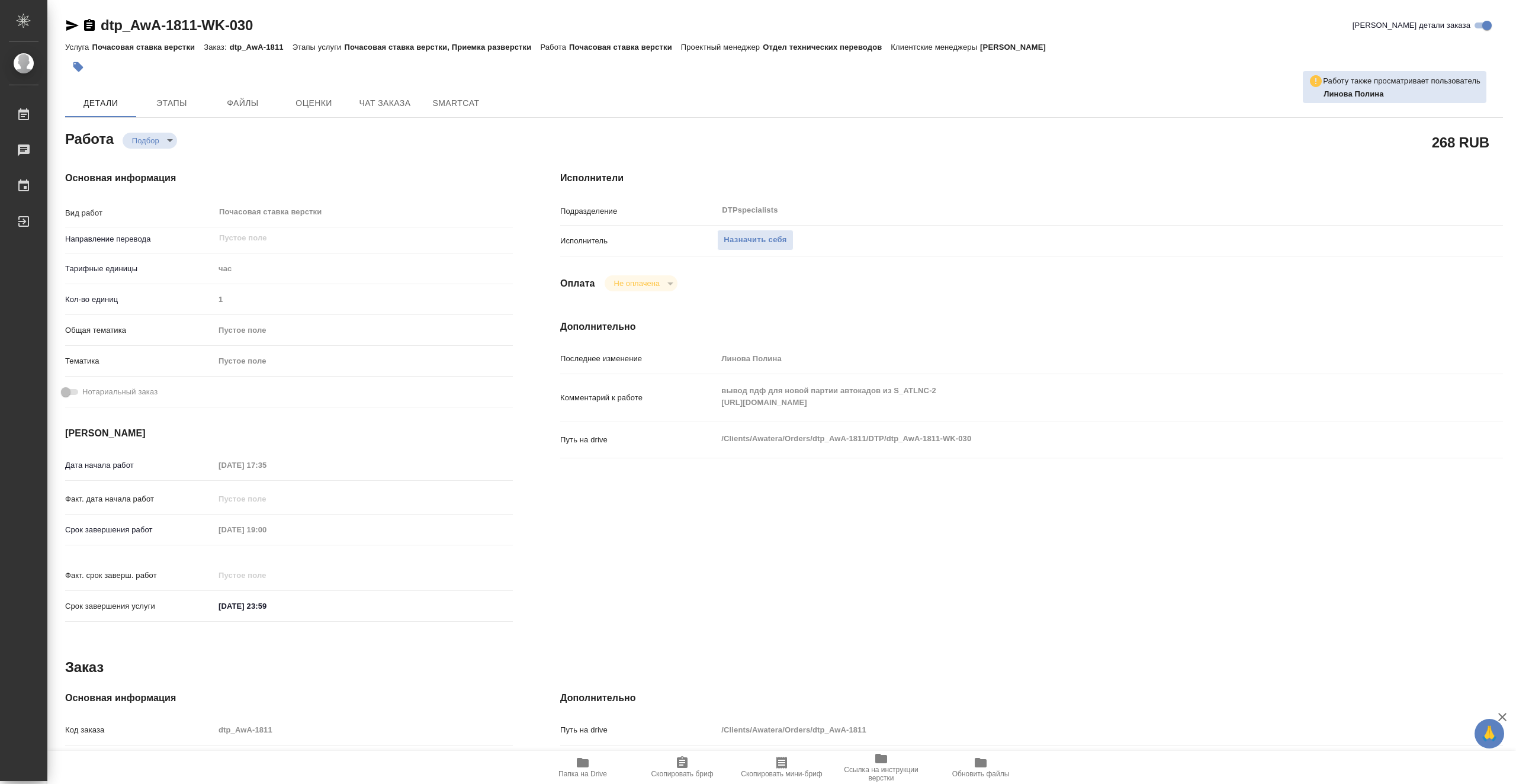
type textarea "x"
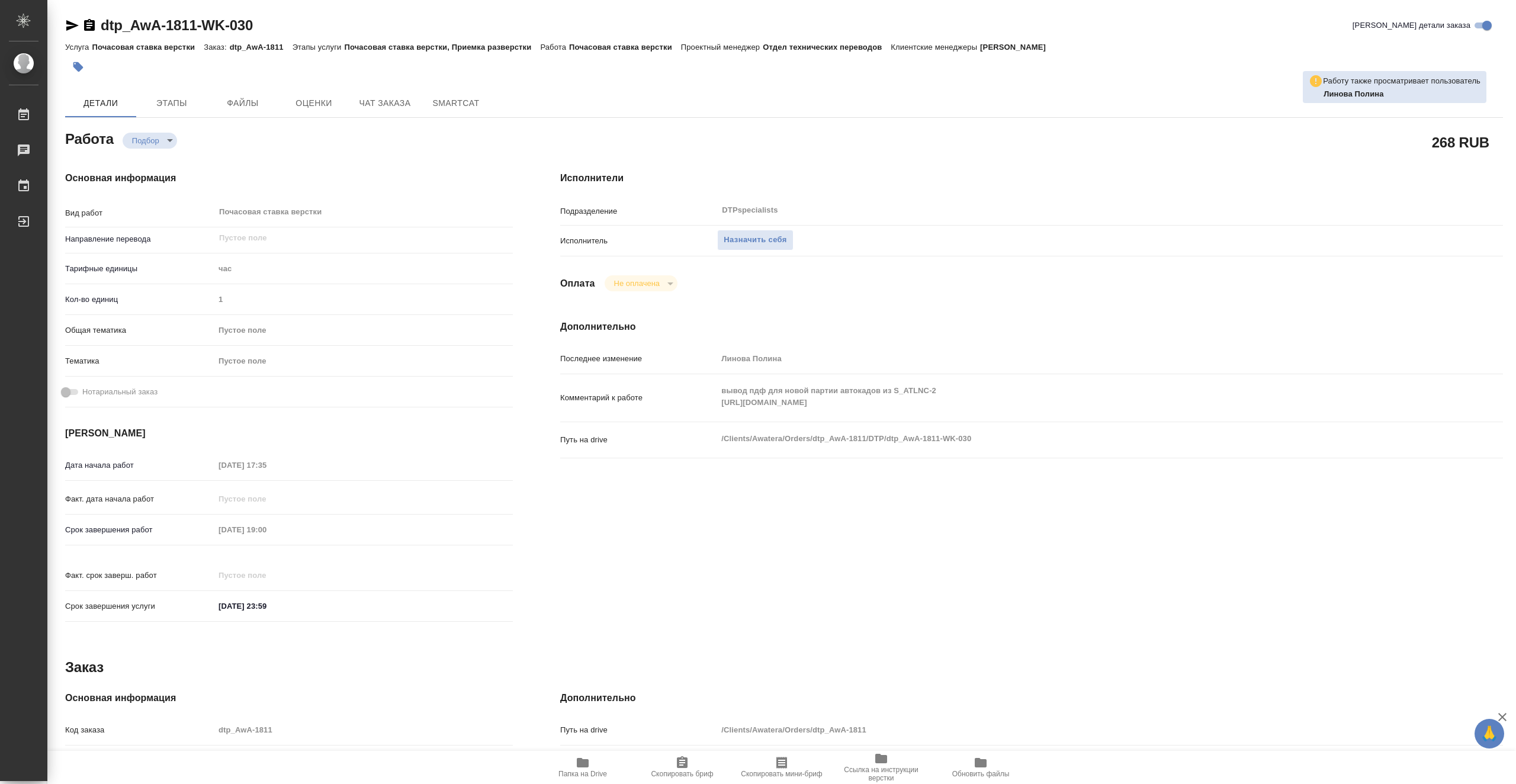
type textarea "x"
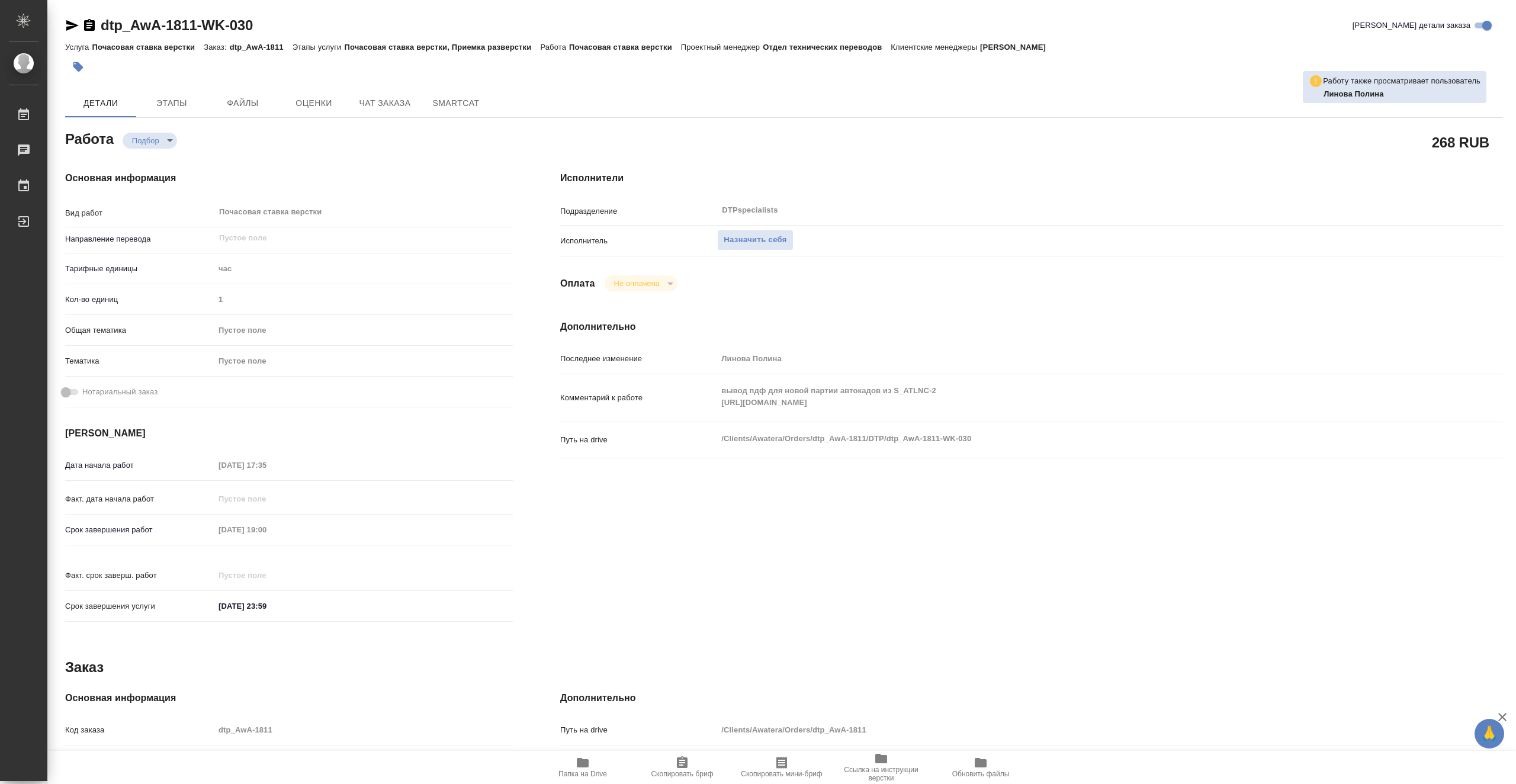
type textarea "x"
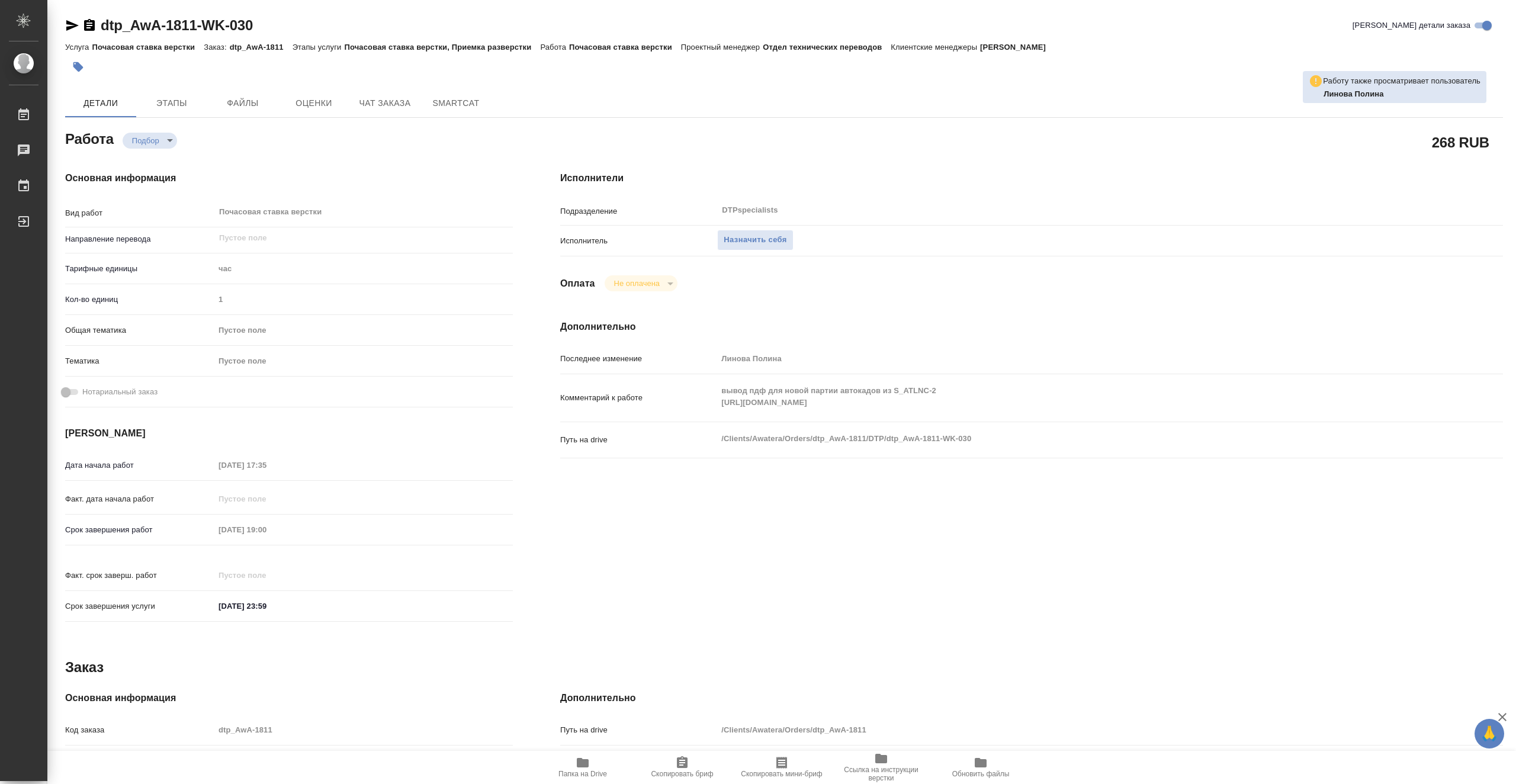
type textarea "x"
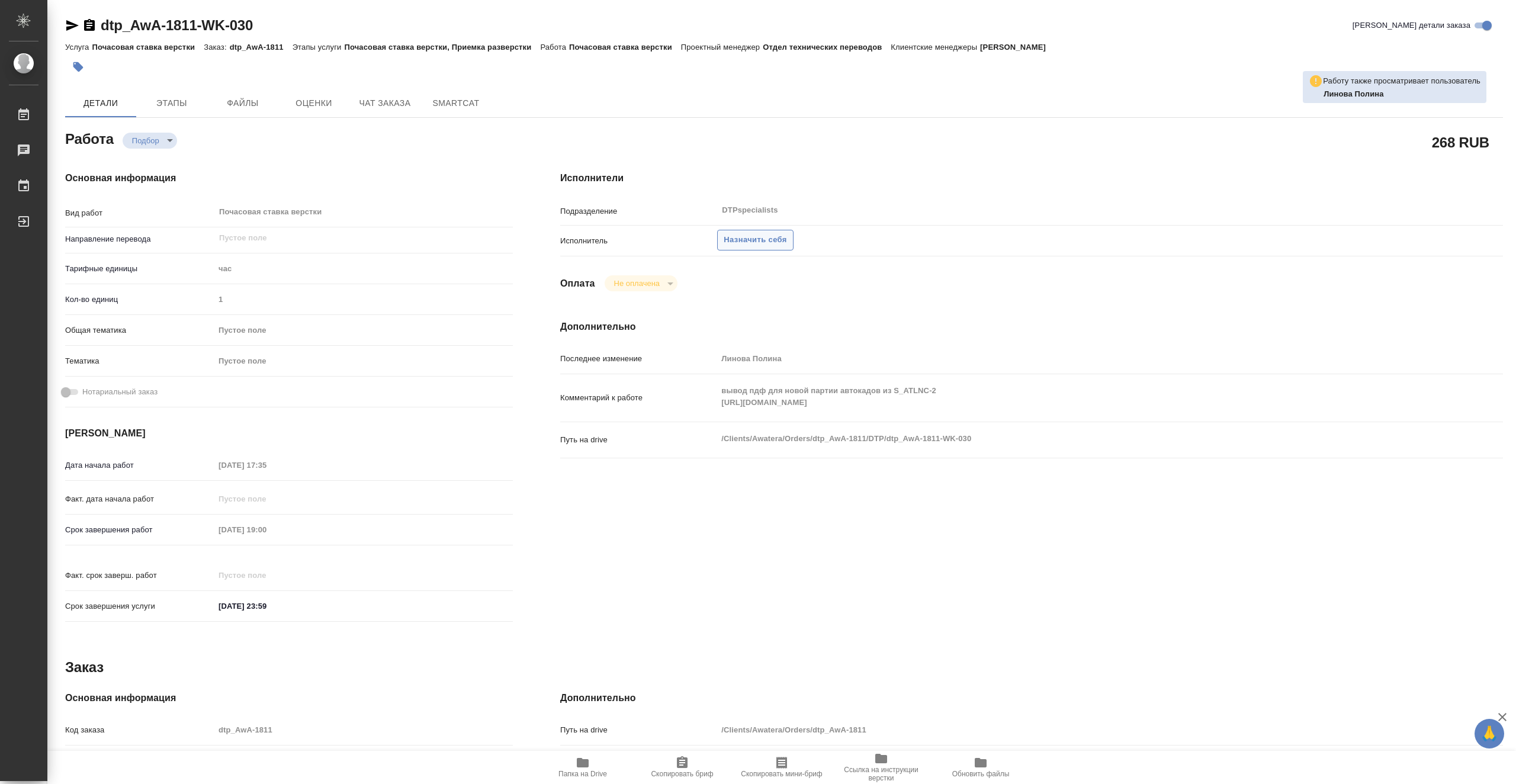
click at [744, 243] on span "Назначить себя" at bounding box center [755, 240] width 63 height 14
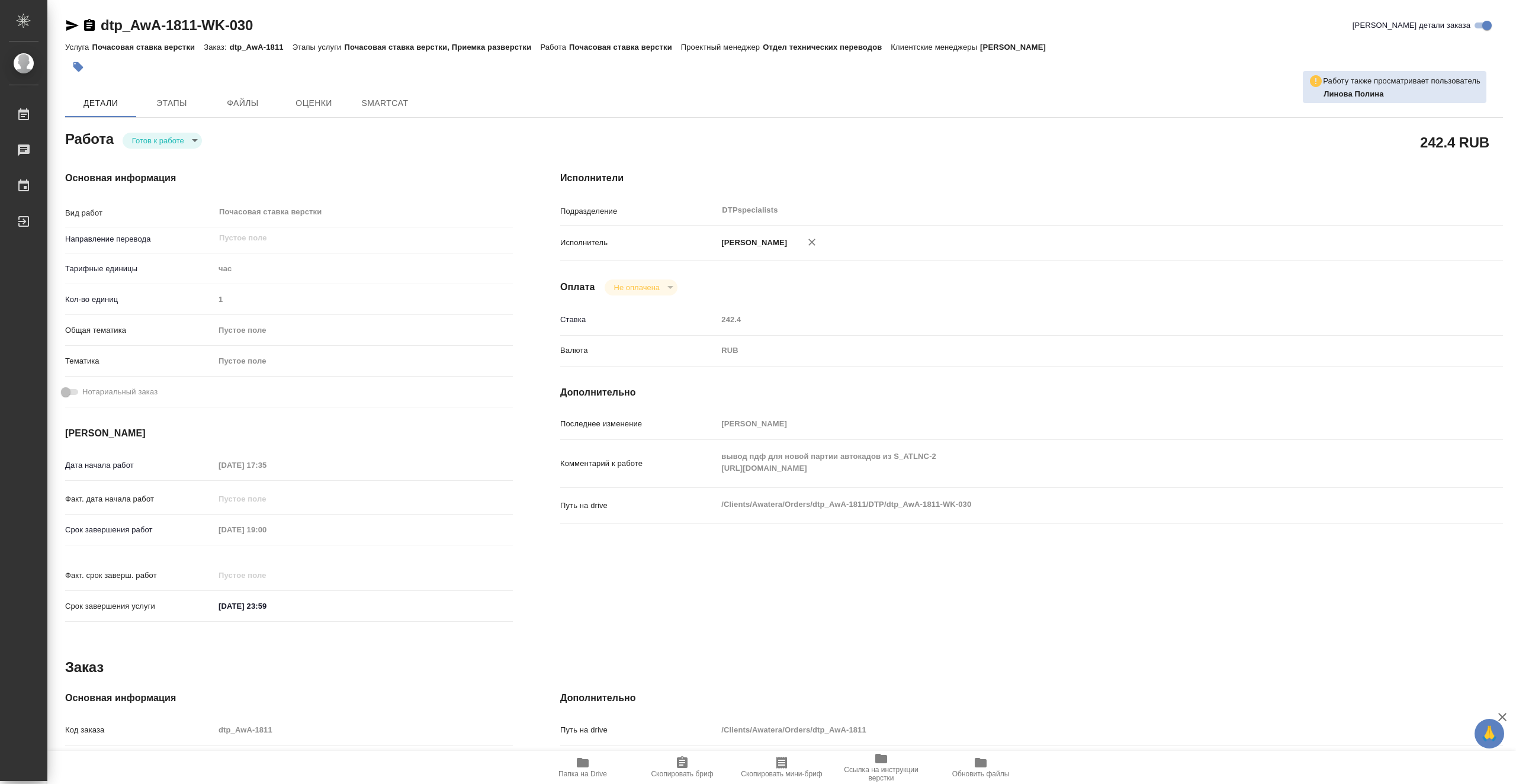
type textarea "x"
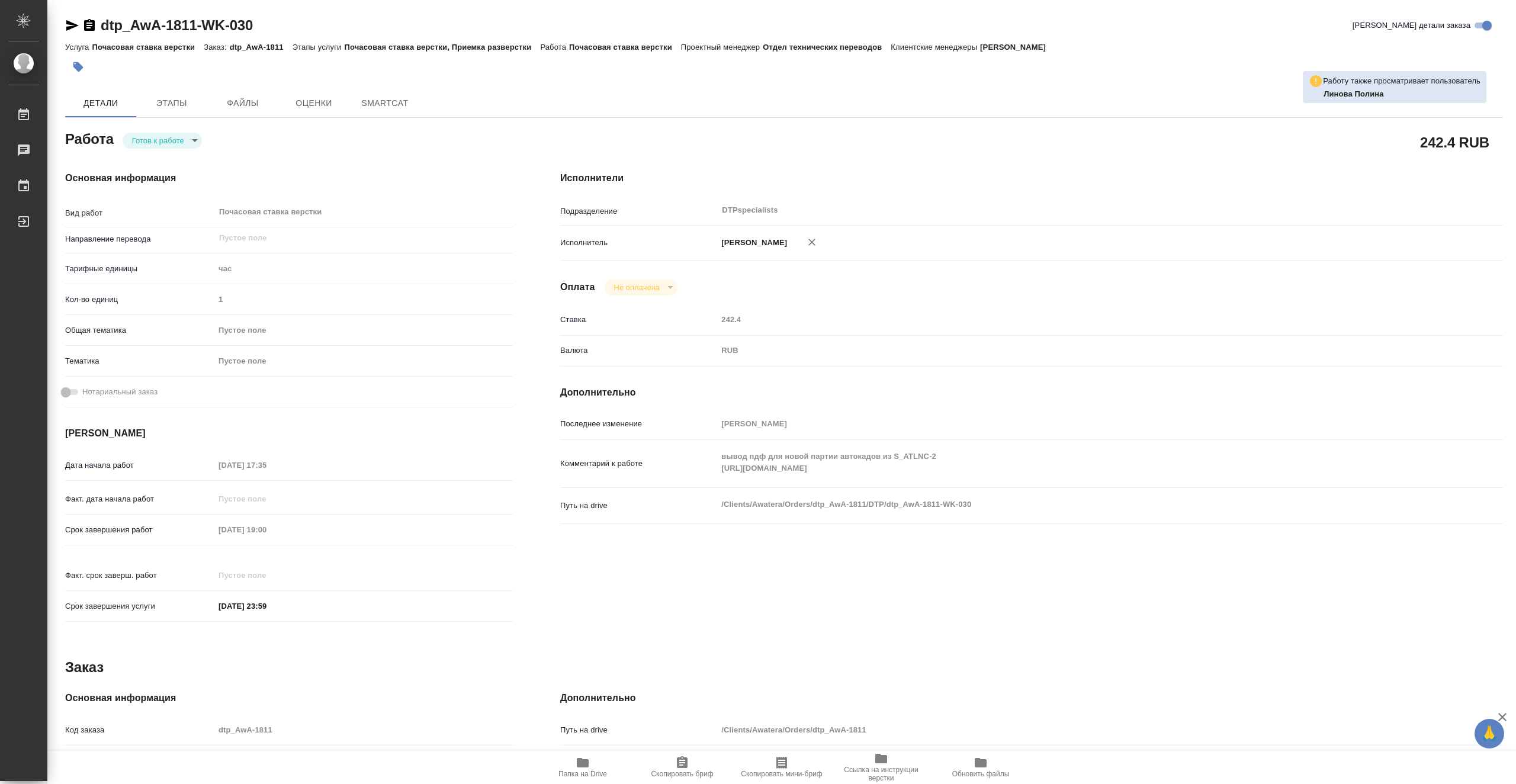
type textarea "x"
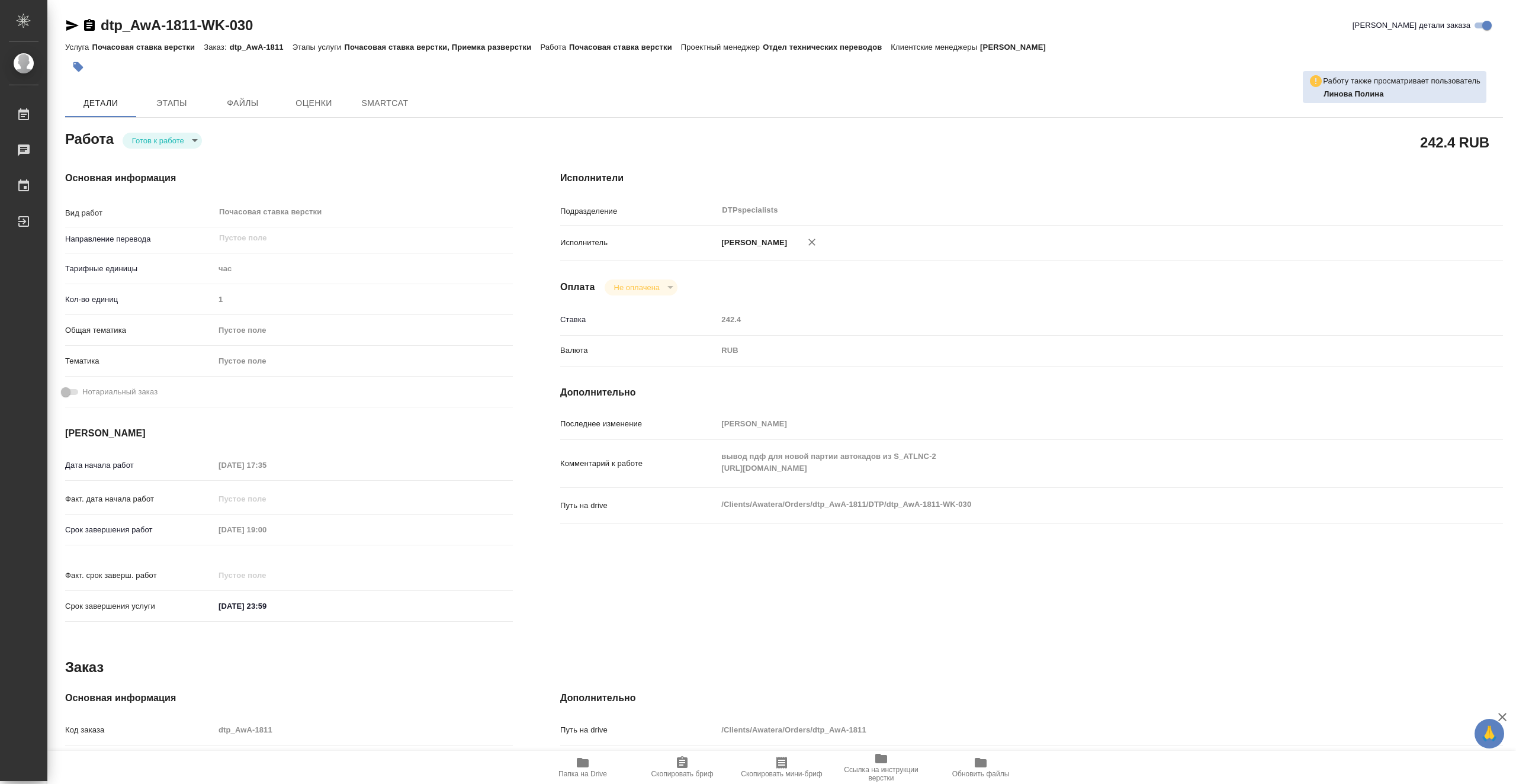
type textarea "x"
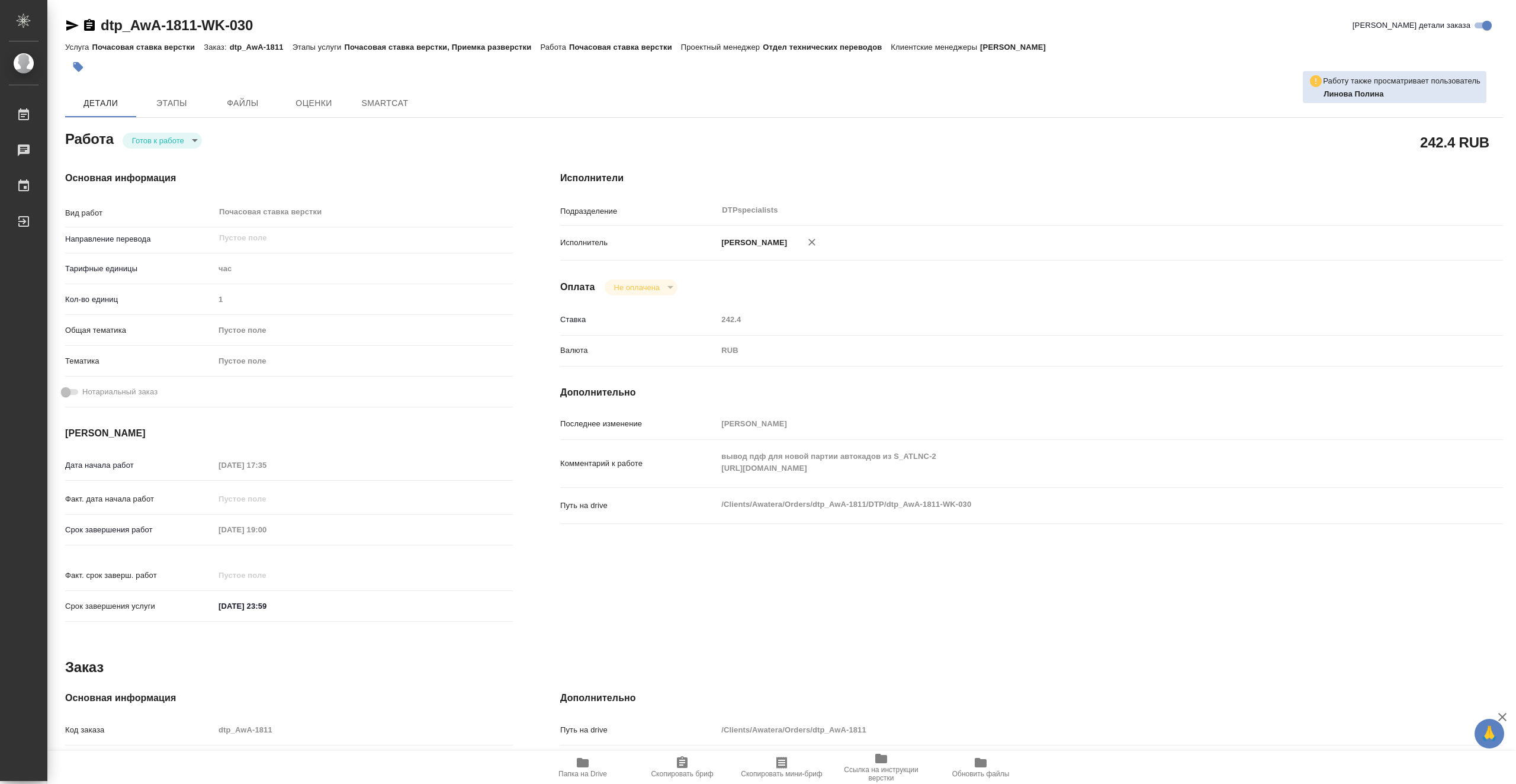
type textarea "x"
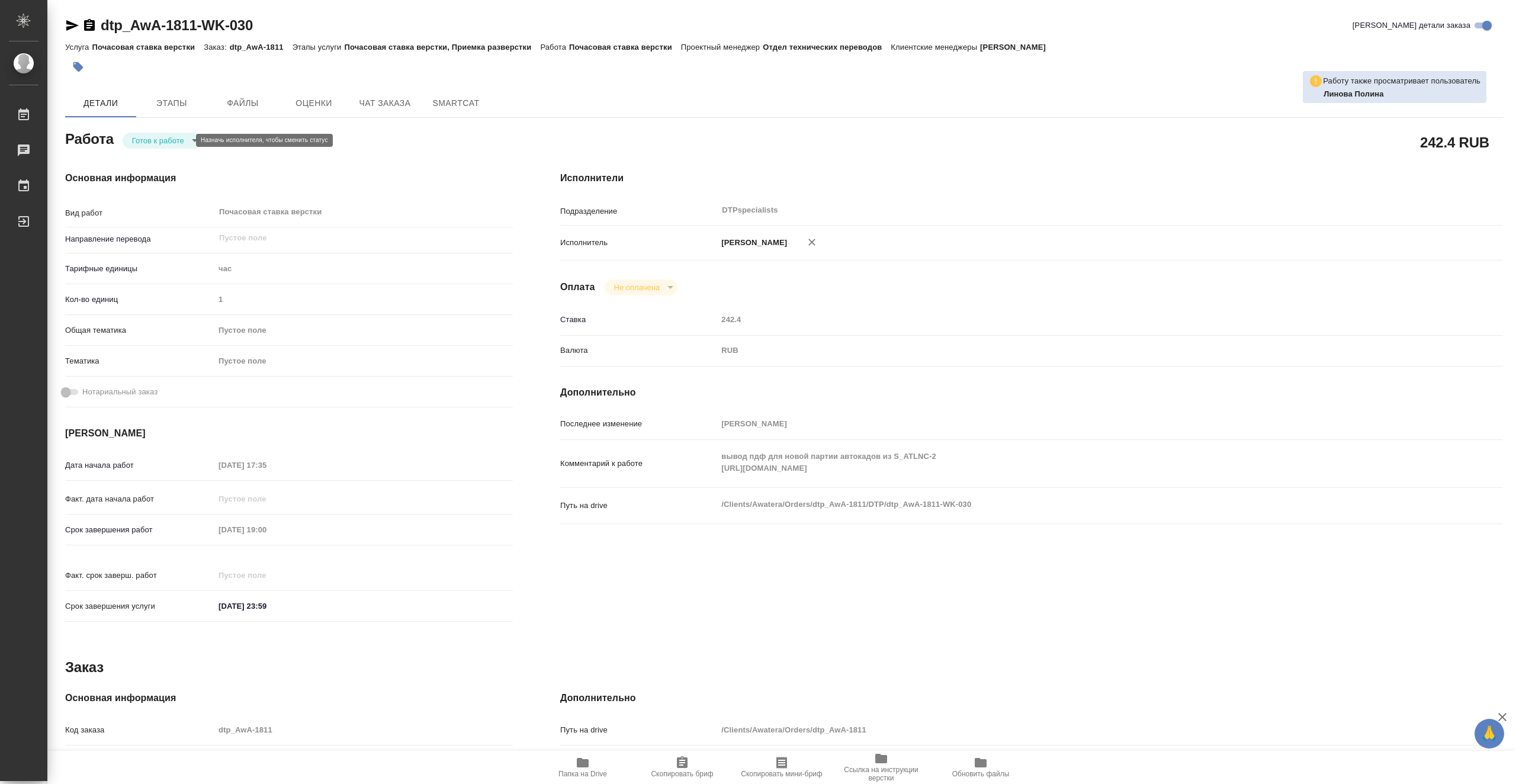
type textarea "x"
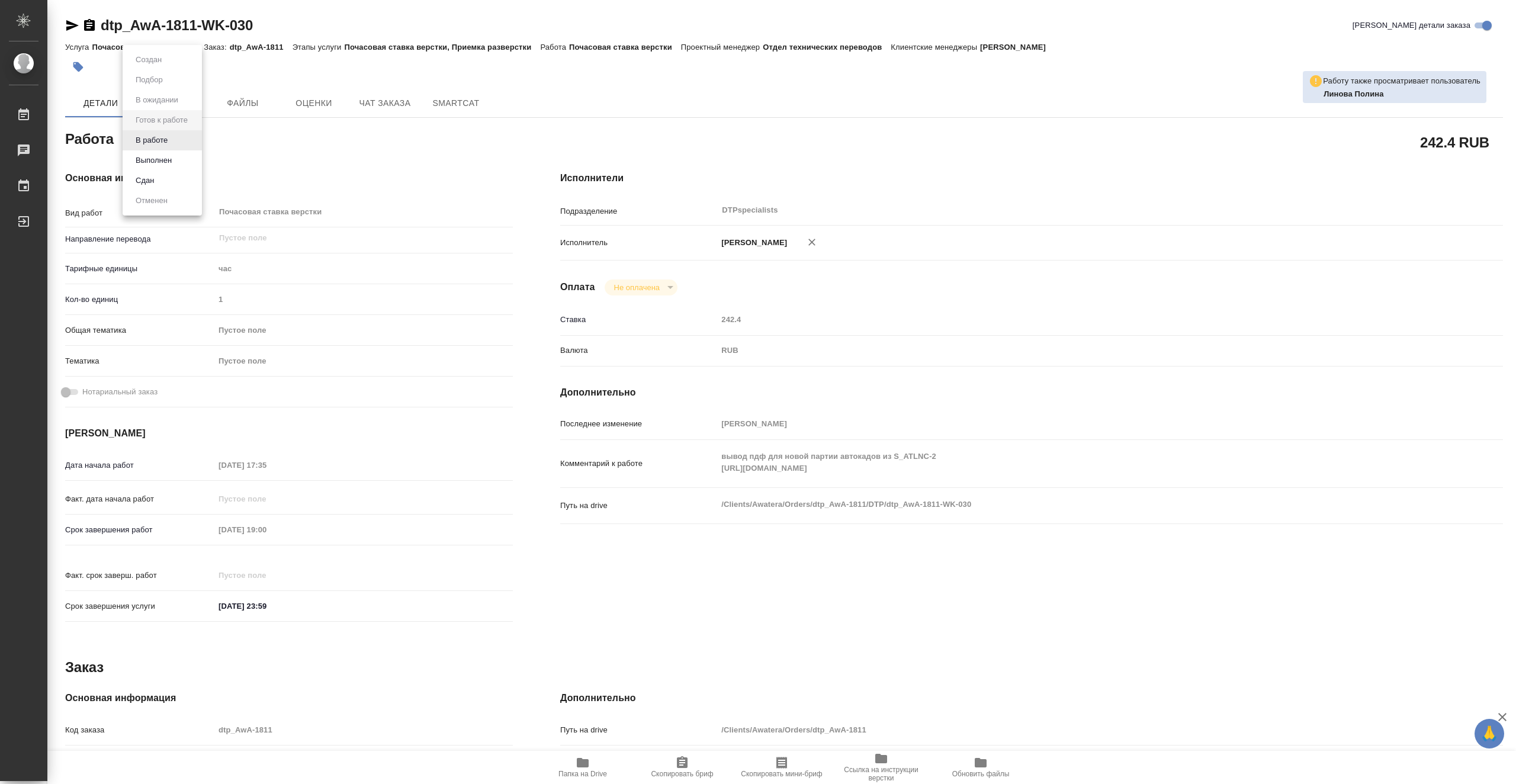
click at [177, 136] on body "🙏 .cls-1 fill:#fff; AWATERA Vasiutchenko [PERSON_NAME] Чаты График Выйти dtp_Aw…" at bounding box center [758, 392] width 1516 height 784
click at [173, 139] on li "В работе" at bounding box center [162, 140] width 79 height 20
type textarea "x"
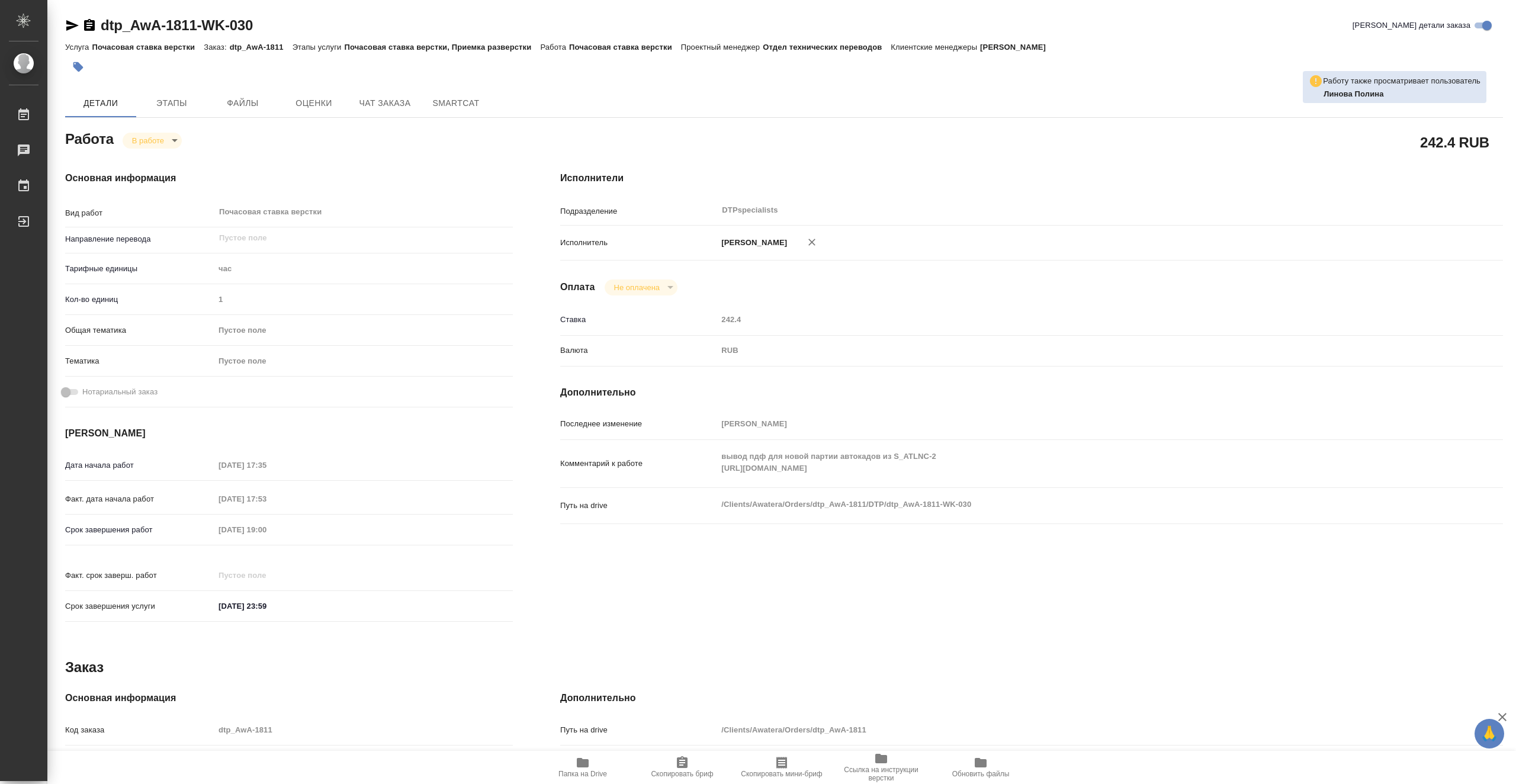
type textarea "x"
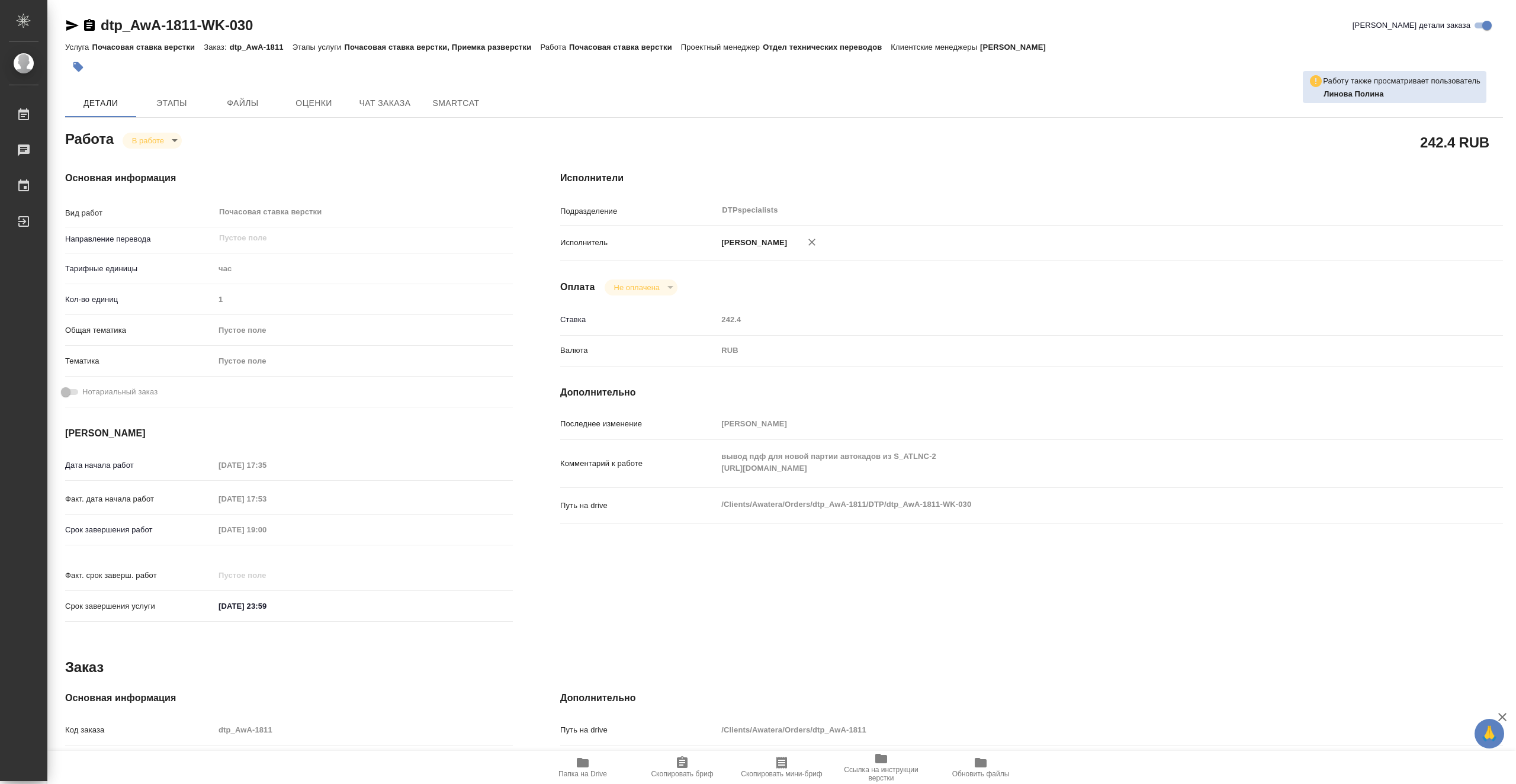
type textarea "x"
drag, startPoint x: 260, startPoint y: 24, endPoint x: 103, endPoint y: 21, distance: 157.0
click at [103, 21] on div "dtp_AwA-1811-WK-030 Кратко детали заказа" at bounding box center [784, 25] width 1438 height 19
copy link "dtp_AwA-1811-WK-030"
